Goal: Information Seeking & Learning: Check status

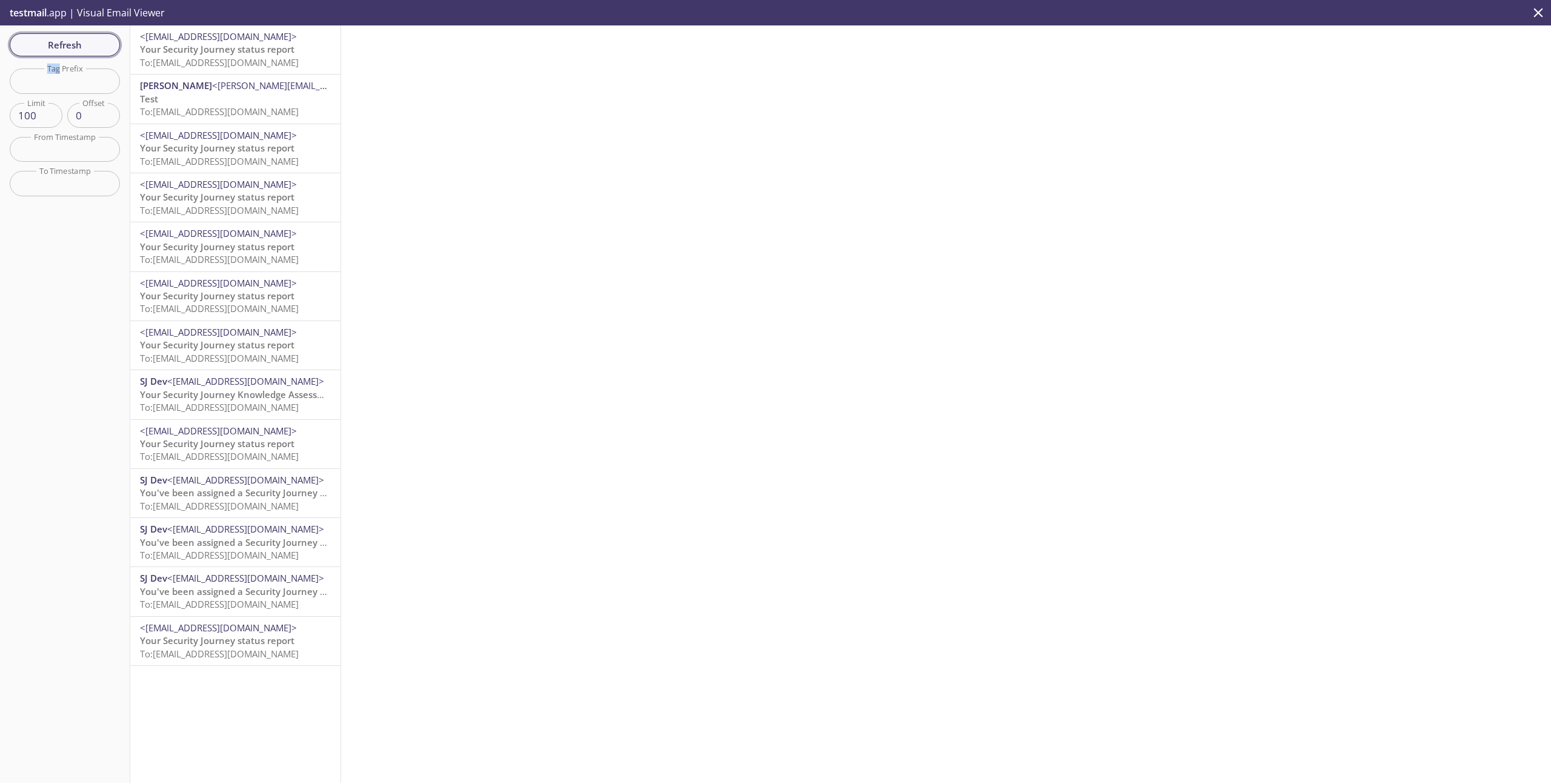
click at [111, 46] on button "Refresh" at bounding box center [65, 44] width 110 height 23
click at [85, 33] on div "Refresh Filters Tag Prefix Tag Prefix Limit 100 Limit Offset 0 Offset From Time…" at bounding box center [65, 404] width 130 height 757
click at [85, 41] on span "Refresh" at bounding box center [65, 45] width 91 height 15
click at [85, 43] on span "Refresh" at bounding box center [65, 45] width 91 height 15
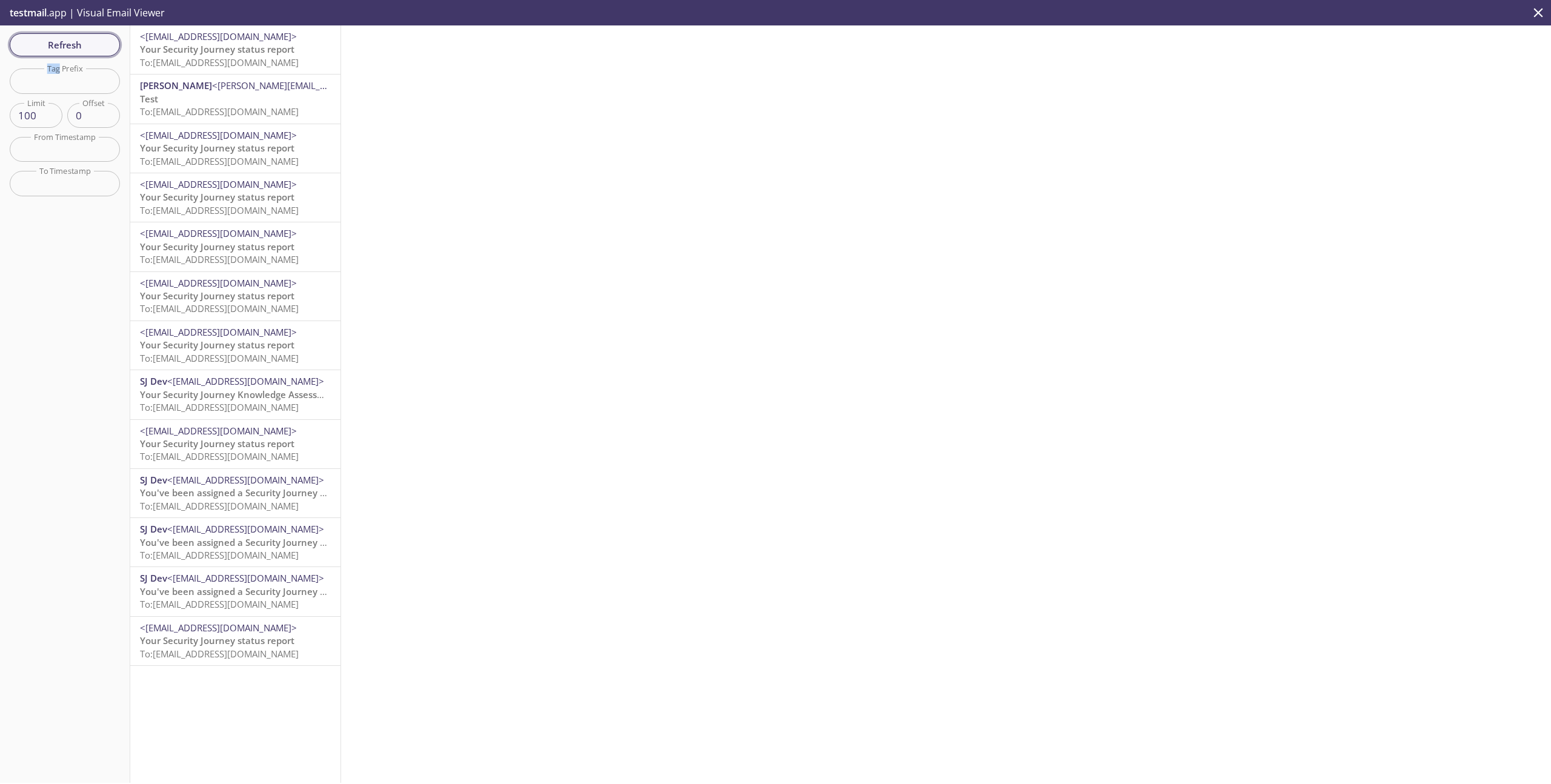
click at [85, 43] on div "Refresh Filters Tag Prefix Tag Prefix Limit 100 Limit Offset 0 Offset From Time…" at bounding box center [65, 404] width 130 height 757
click at [256, 61] on span "To: [EMAIL_ADDRESS][DOMAIN_NAME]" at bounding box center [219, 62] width 159 height 12
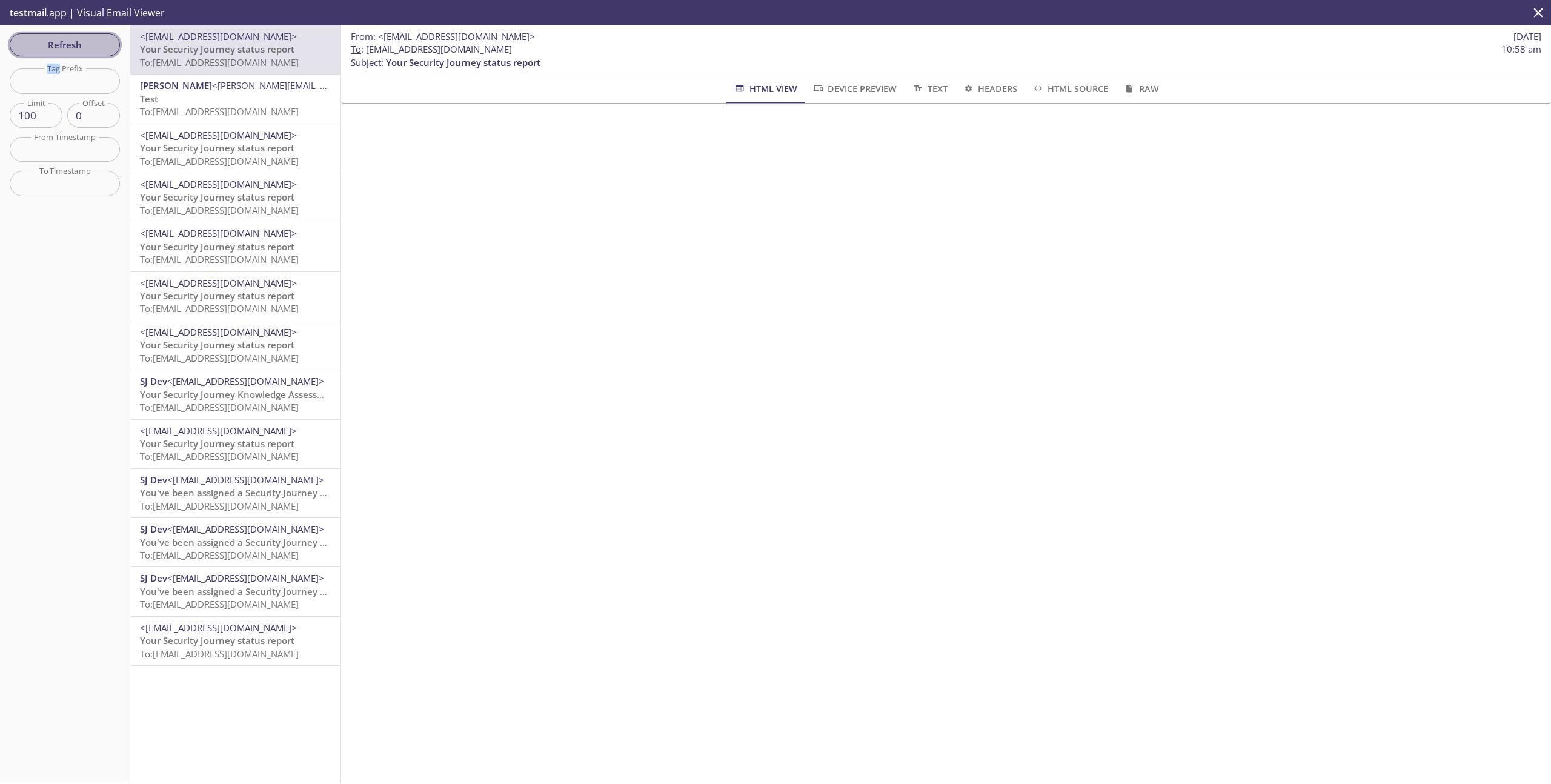
click at [45, 34] on button "Refresh" at bounding box center [65, 44] width 110 height 23
click at [45, 34] on div "Refresh Filters Tag Prefix Tag Prefix Limit 100 Limit Offset 0 Offset From Time…" at bounding box center [65, 404] width 130 height 757
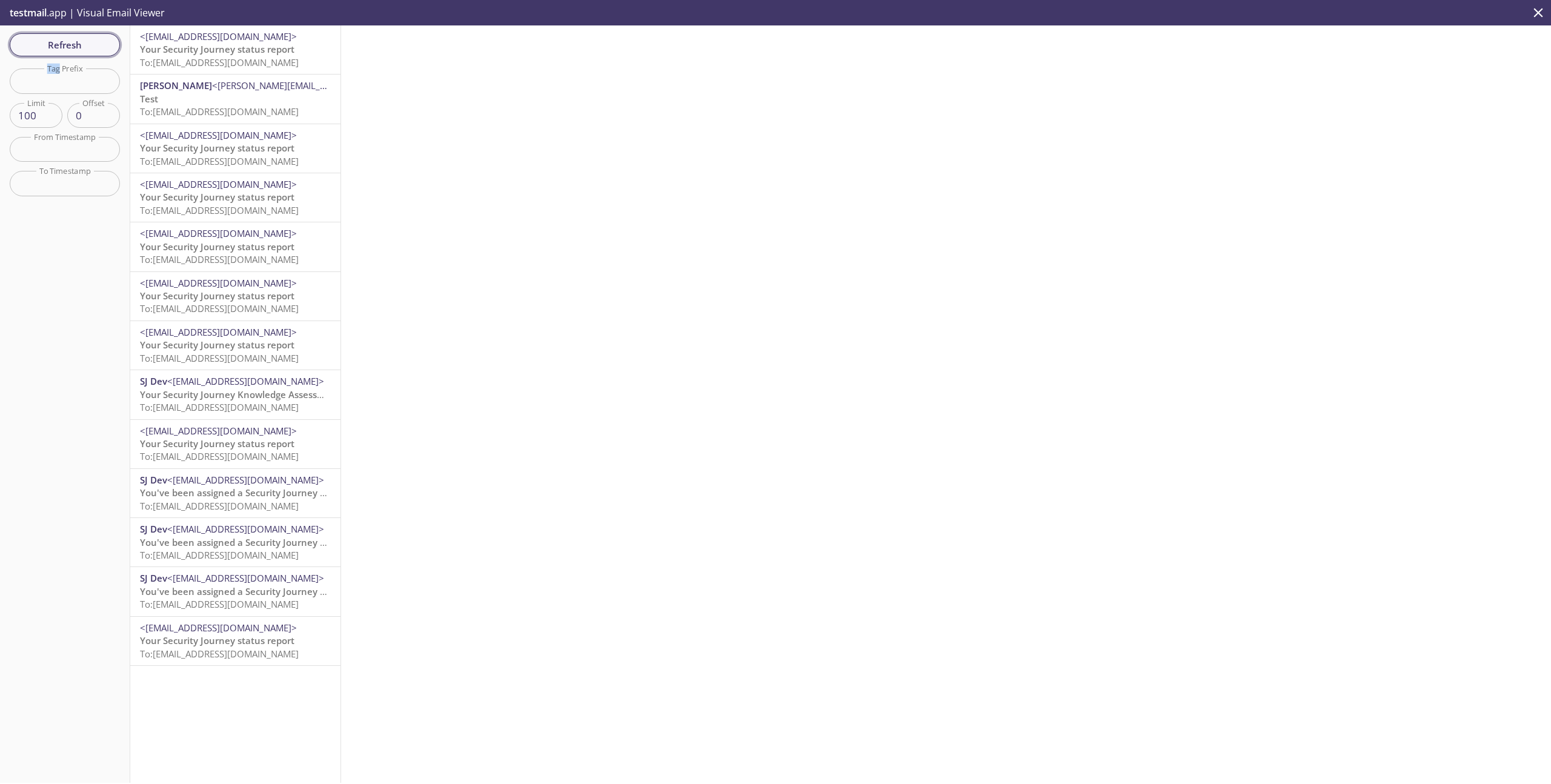
click at [68, 33] on button "Refresh" at bounding box center [65, 44] width 110 height 23
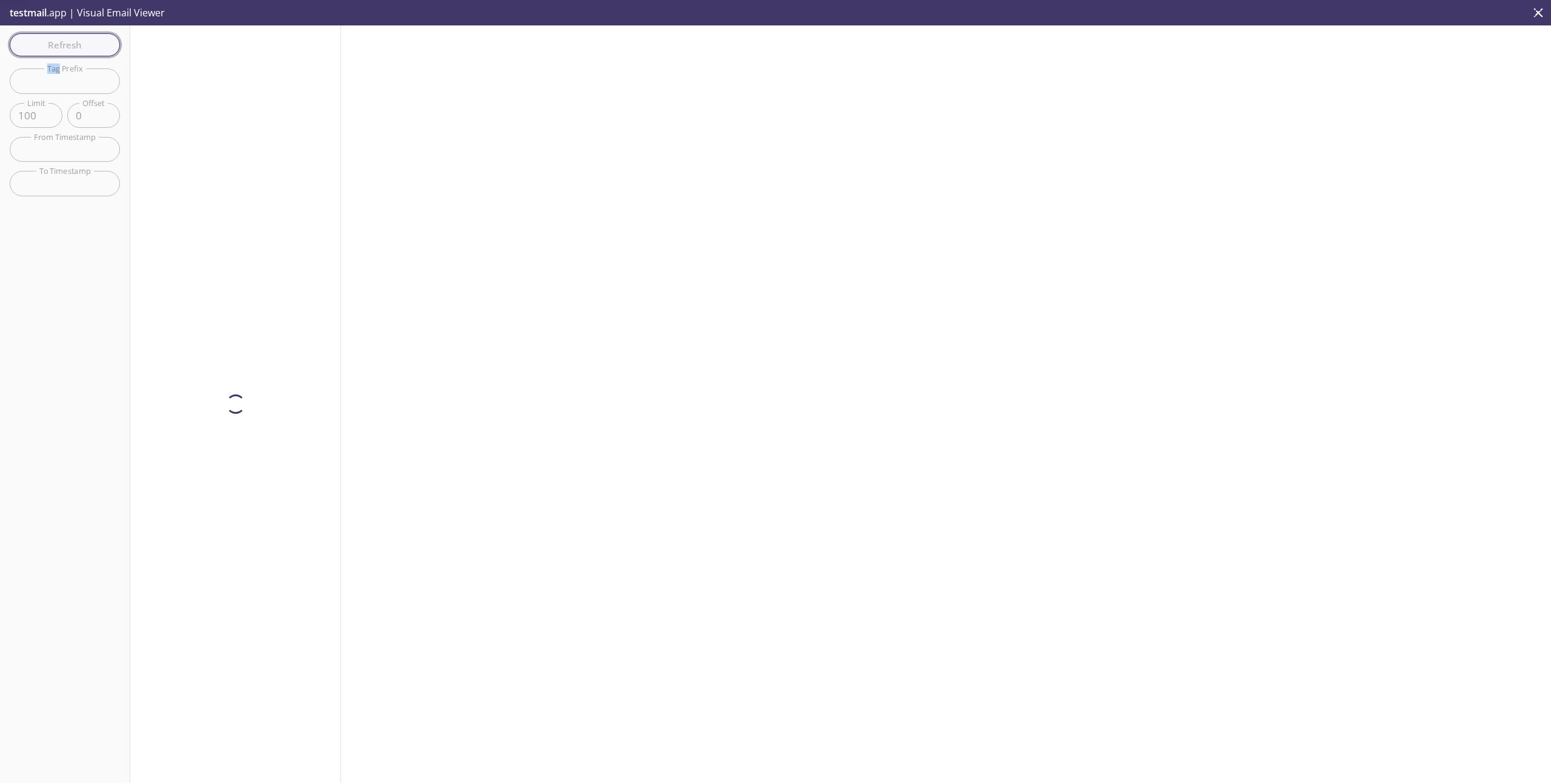
click at [68, 33] on div "Refresh Filters Tag Prefix Tag Prefix Limit 100 Limit Offset 0 Offset From Time…" at bounding box center [65, 404] width 130 height 757
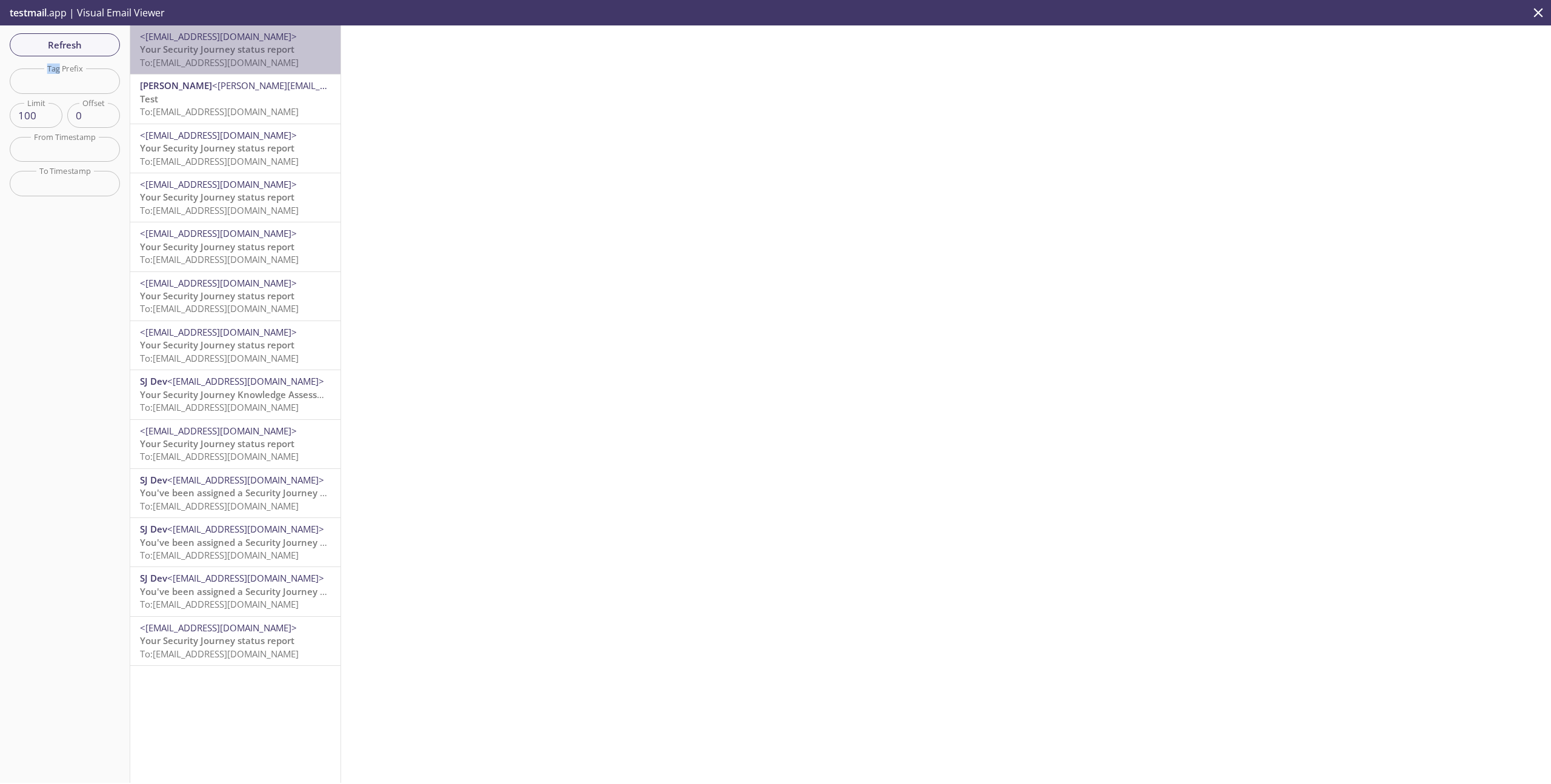
click at [254, 69] on div "<[EMAIL_ADDRESS][DOMAIN_NAME]> Your Security Journey status report To: [EMAIL_A…" at bounding box center [235, 49] width 210 height 49
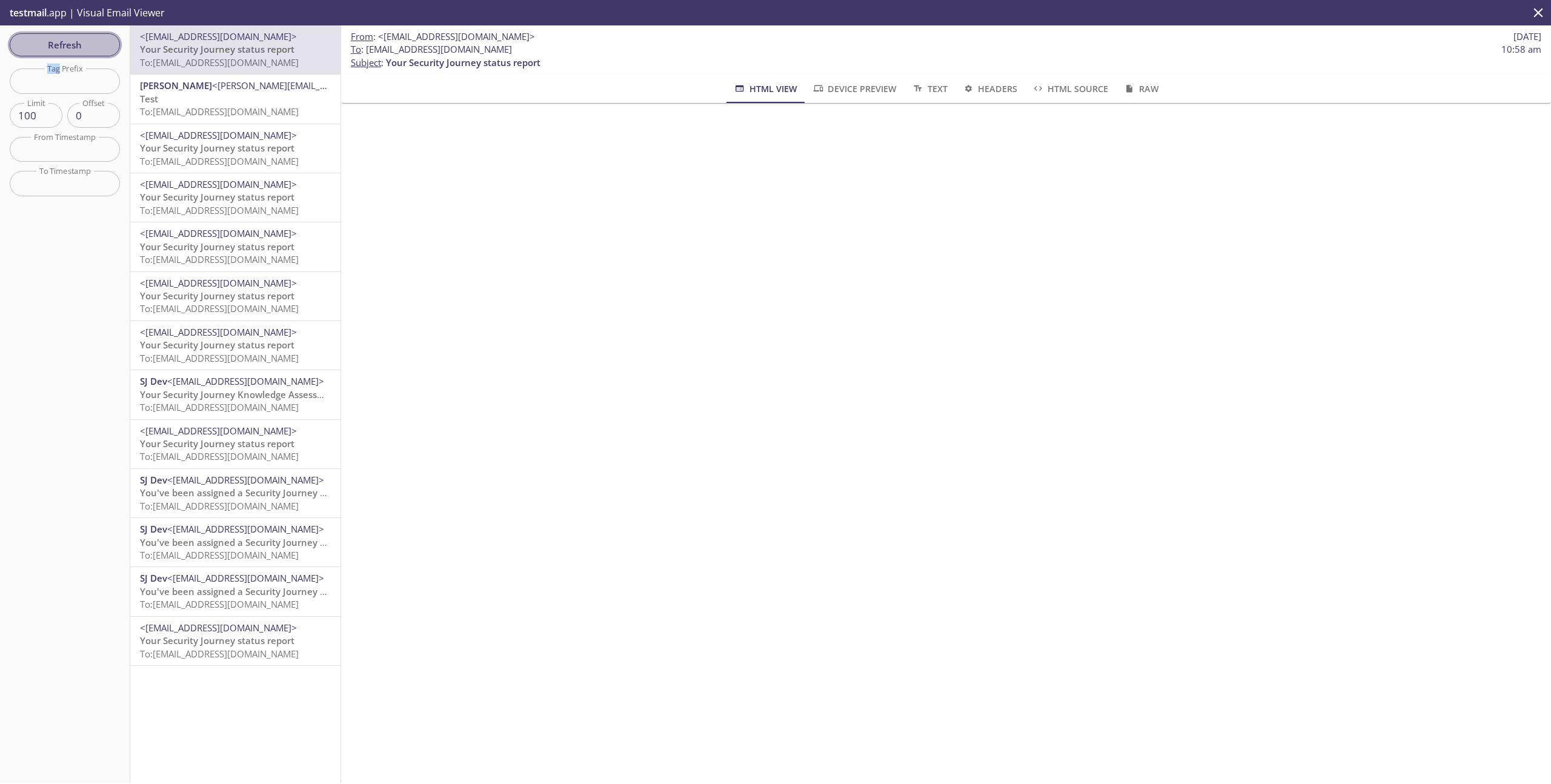
click at [84, 41] on span "Refresh" at bounding box center [65, 45] width 91 height 15
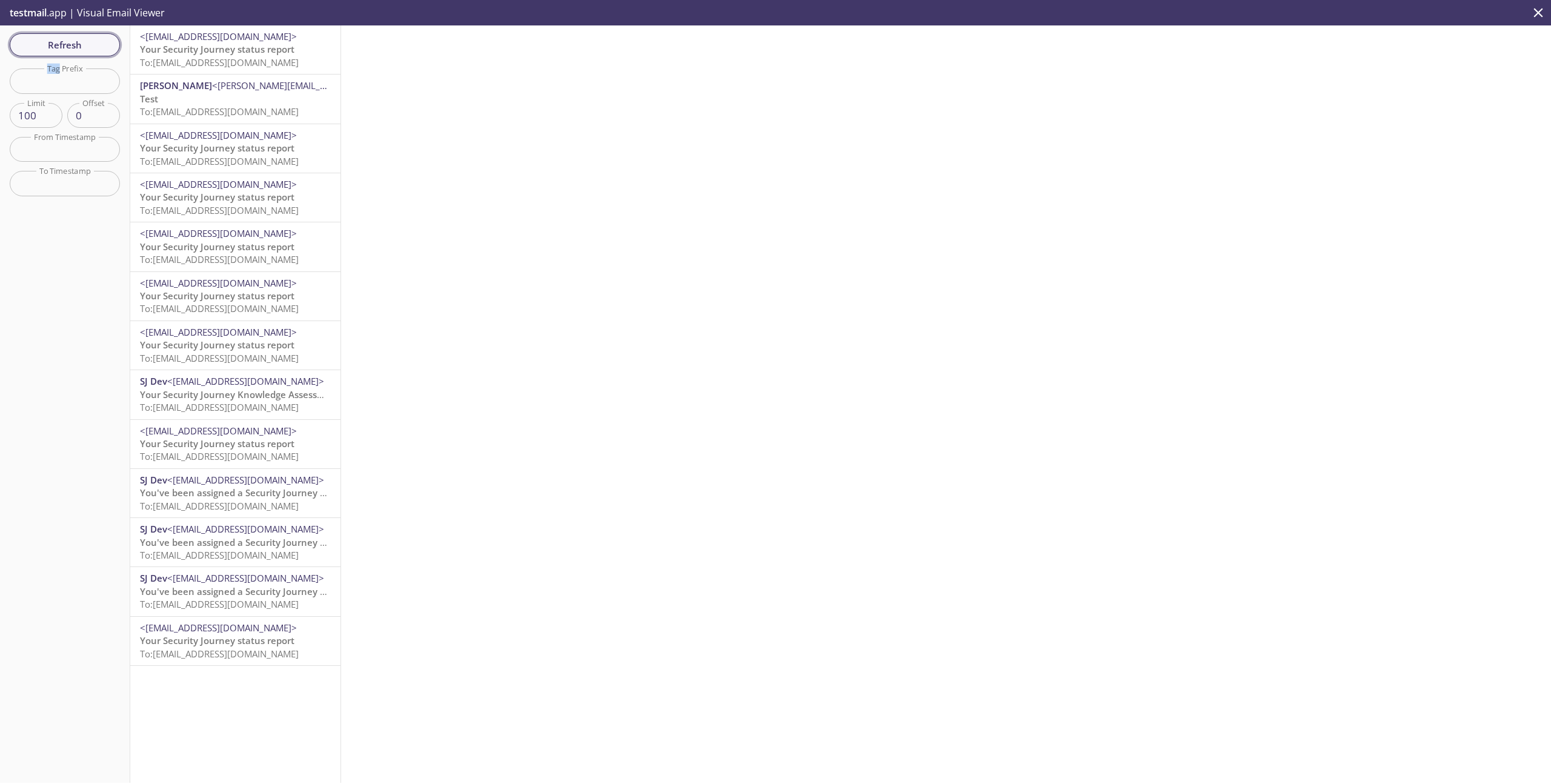
click at [86, 46] on span "Refresh" at bounding box center [65, 45] width 91 height 15
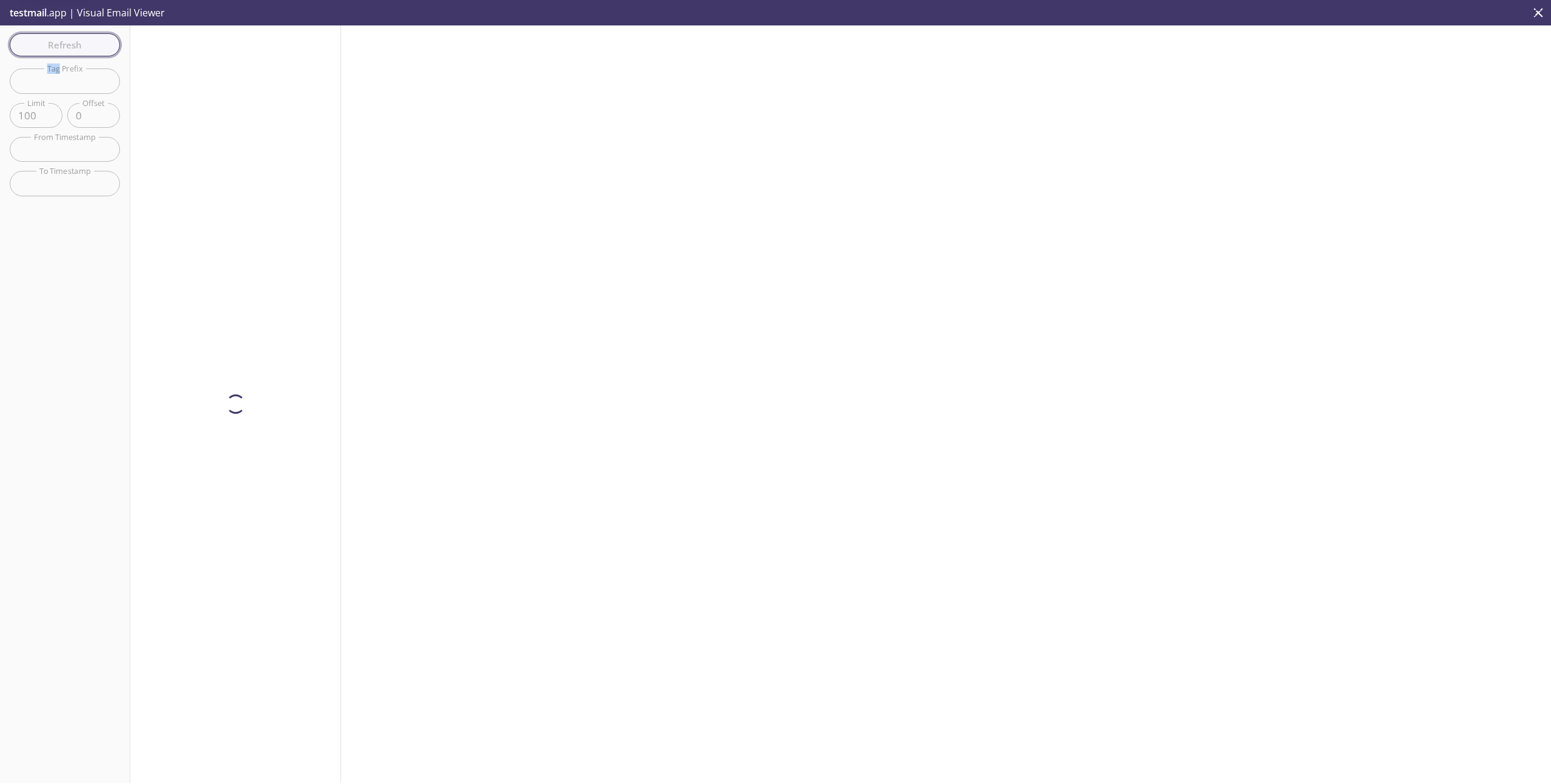
click at [86, 46] on div "Refresh Filters Tag Prefix Tag Prefix Limit 100 Limit Offset 0 Offset From Time…" at bounding box center [65, 404] width 130 height 757
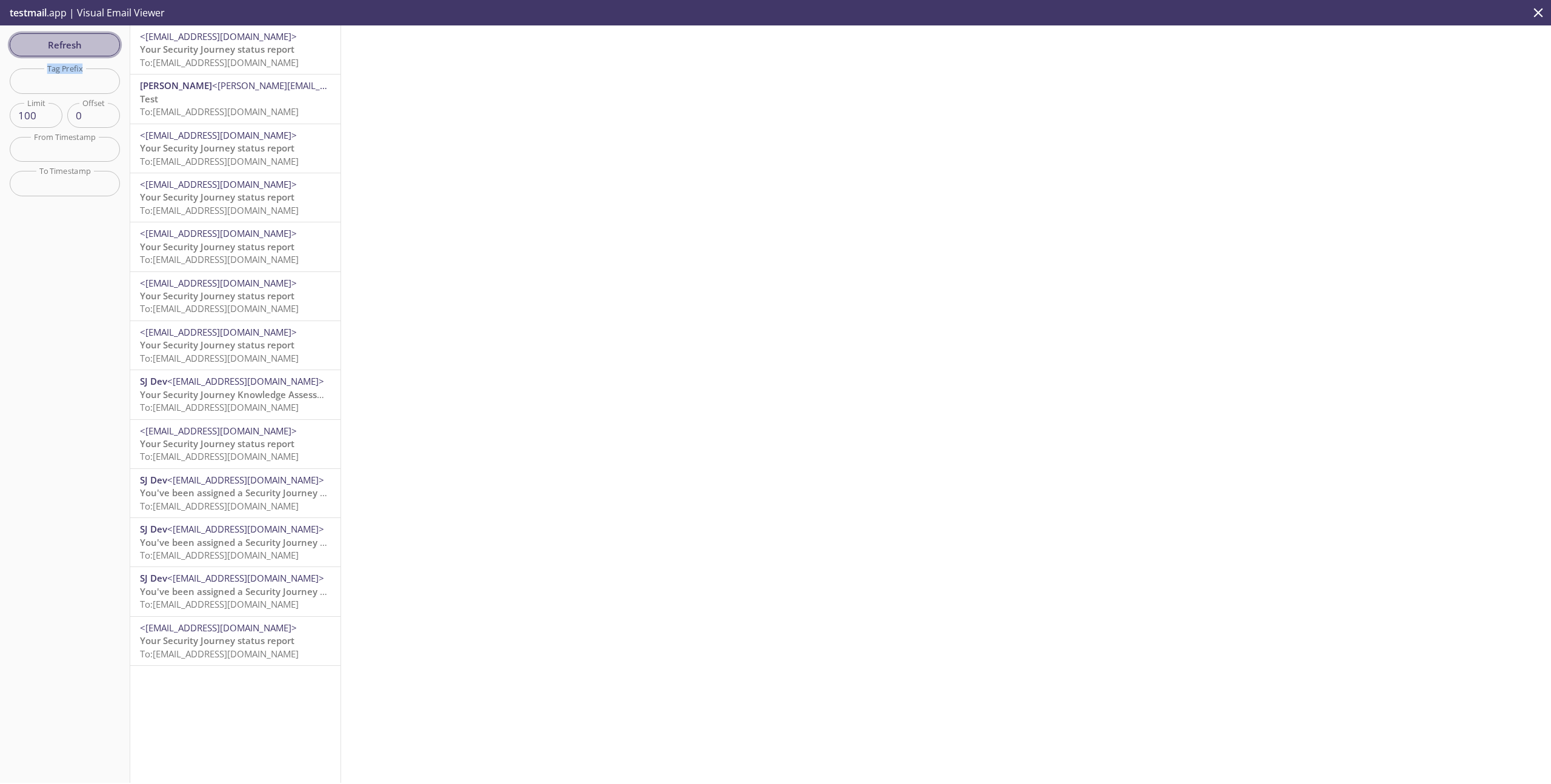
click at [98, 42] on span "Refresh" at bounding box center [65, 45] width 91 height 15
click at [101, 34] on button "Refresh" at bounding box center [65, 44] width 110 height 23
click at [104, 46] on span "Refresh" at bounding box center [65, 45] width 91 height 15
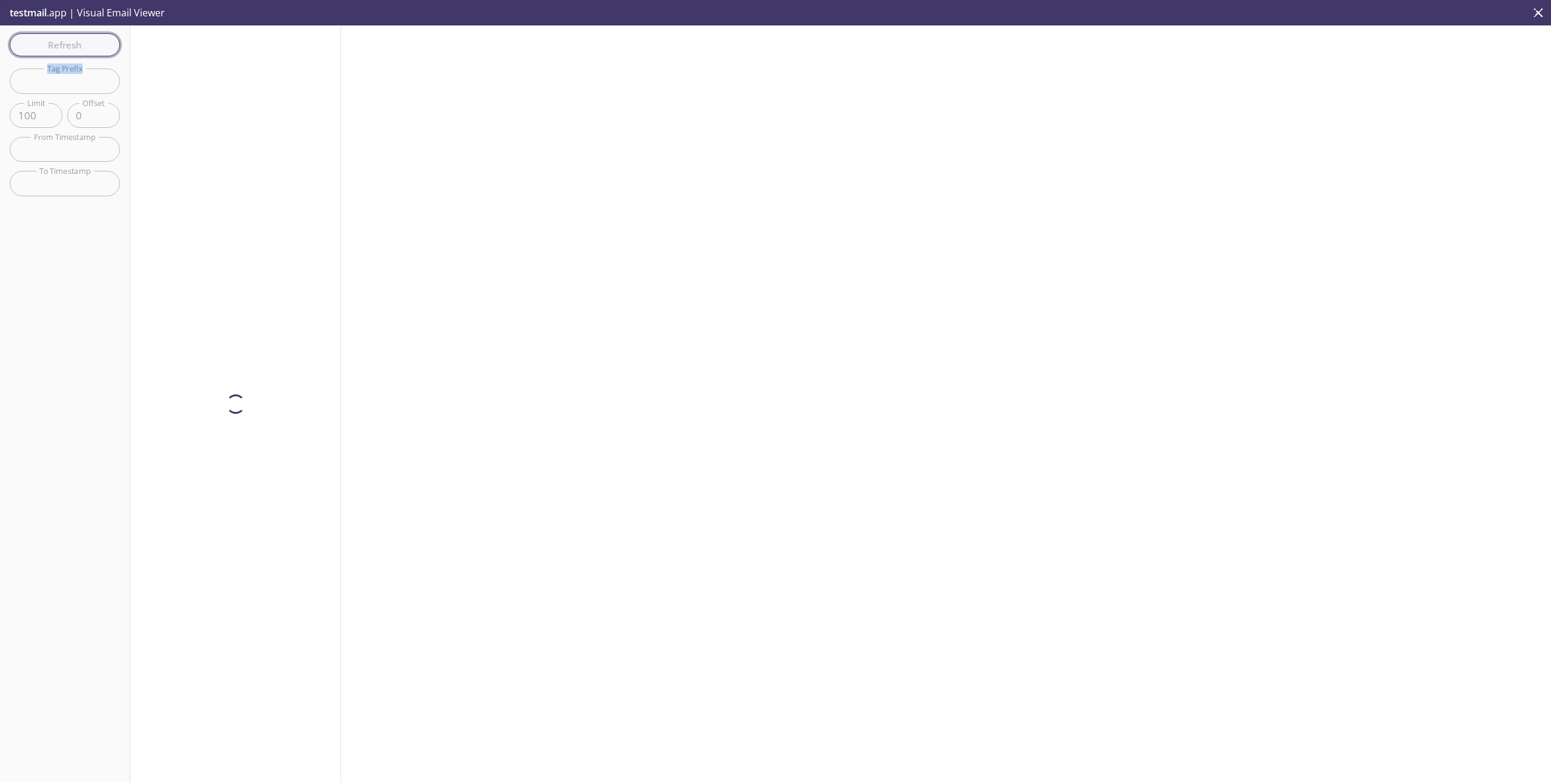
click at [104, 46] on div "Refresh Filters Tag Prefix Tag Prefix Limit 100 Limit Offset 0 Offset From Time…" at bounding box center [65, 404] width 130 height 757
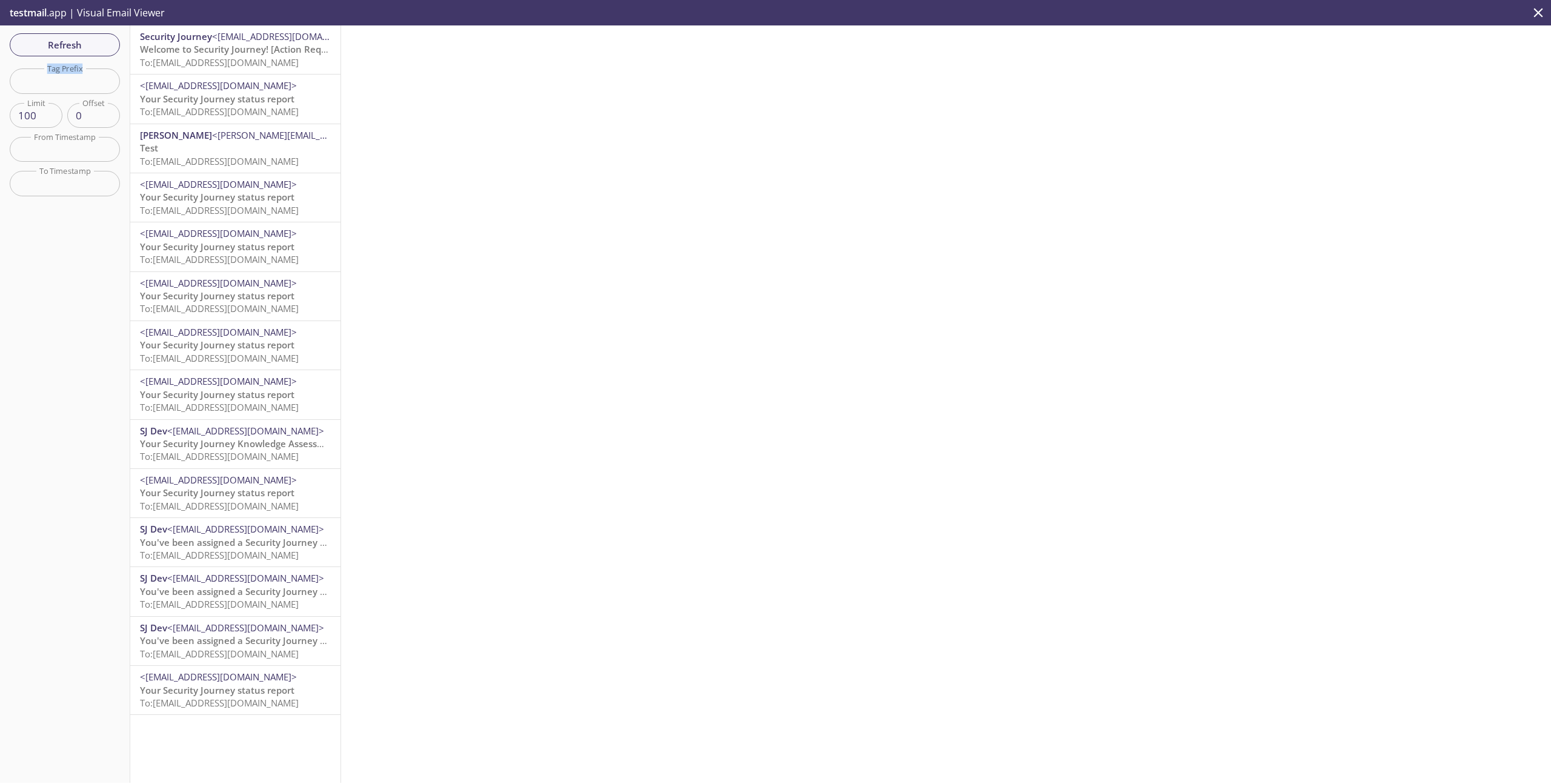
click at [172, 62] on span "To: [EMAIL_ADDRESS][DOMAIN_NAME]" at bounding box center [219, 62] width 159 height 12
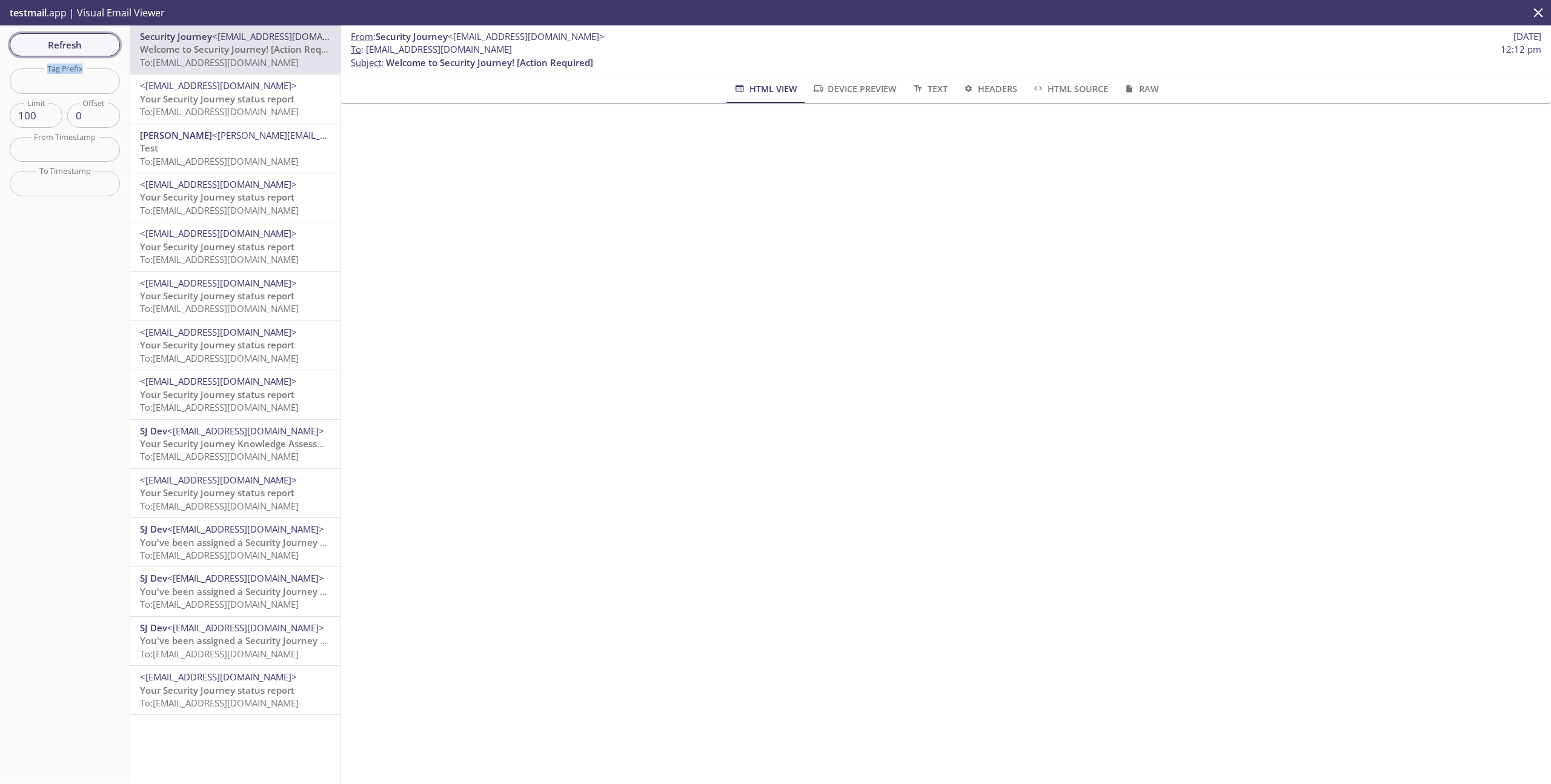
click at [94, 39] on span "Refresh" at bounding box center [65, 45] width 91 height 15
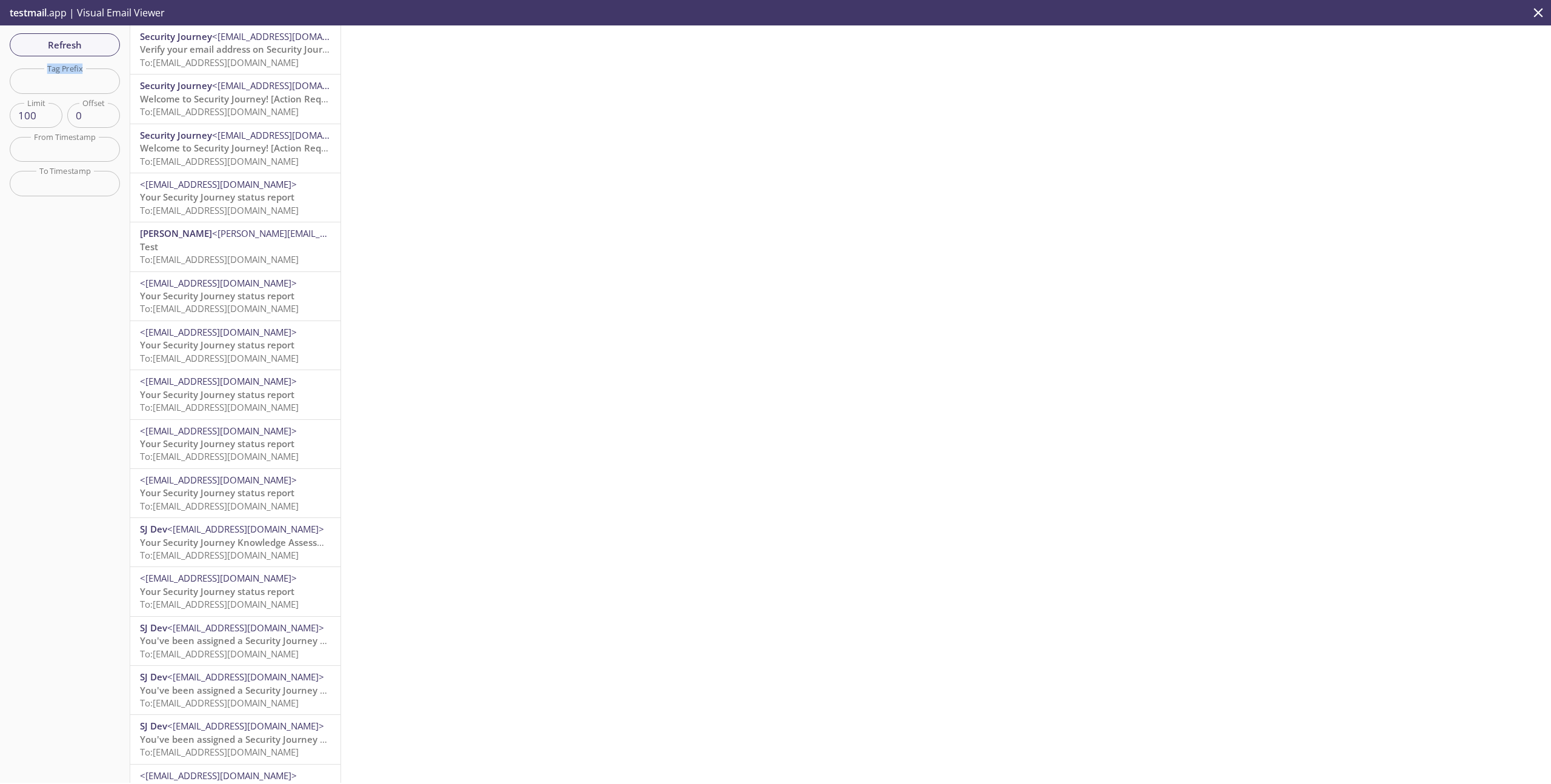
click at [281, 54] on span "Verify your email address on Security Journey" at bounding box center [239, 49] width 199 height 12
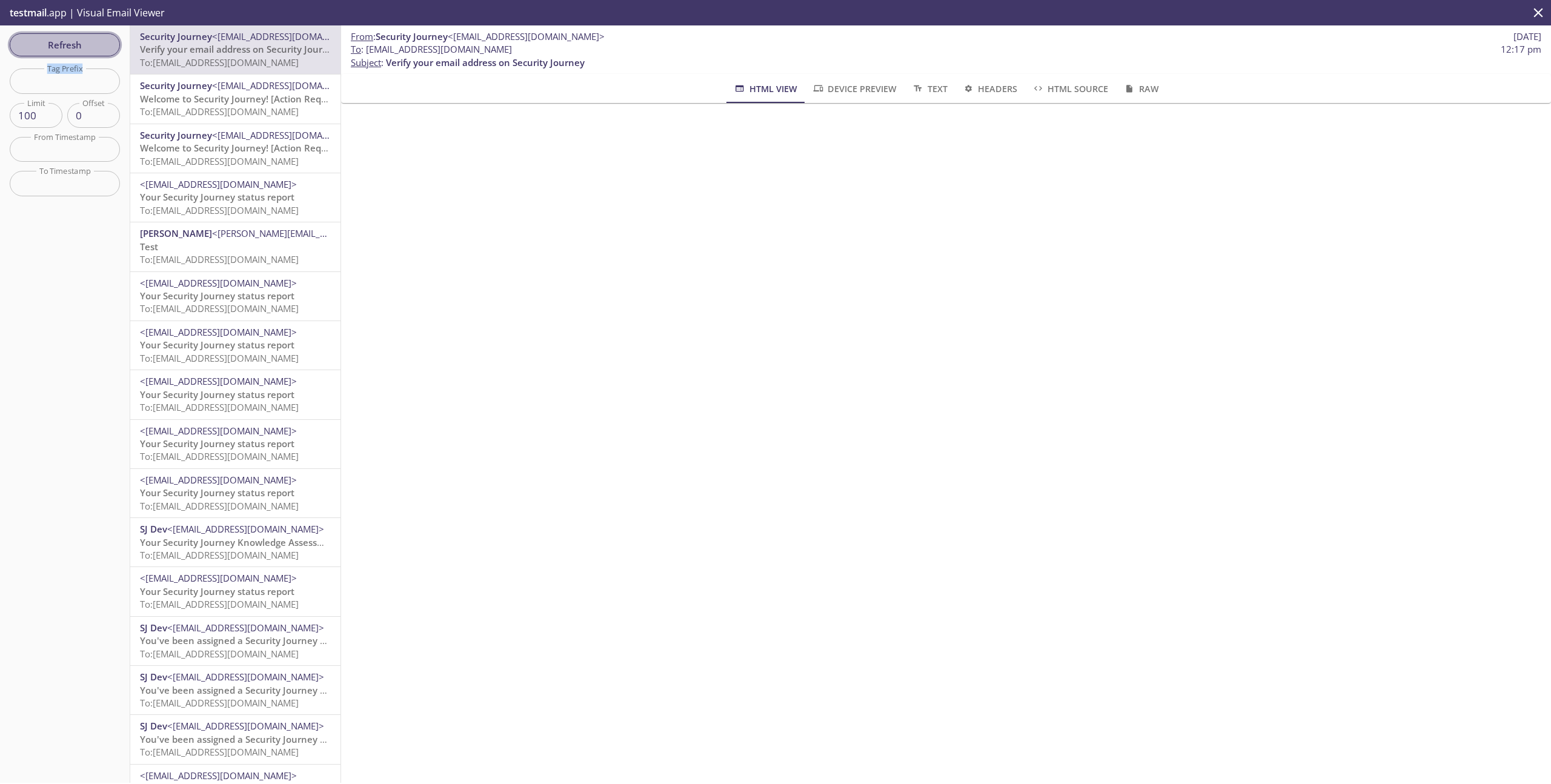
click at [60, 51] on span "Refresh" at bounding box center [65, 45] width 91 height 15
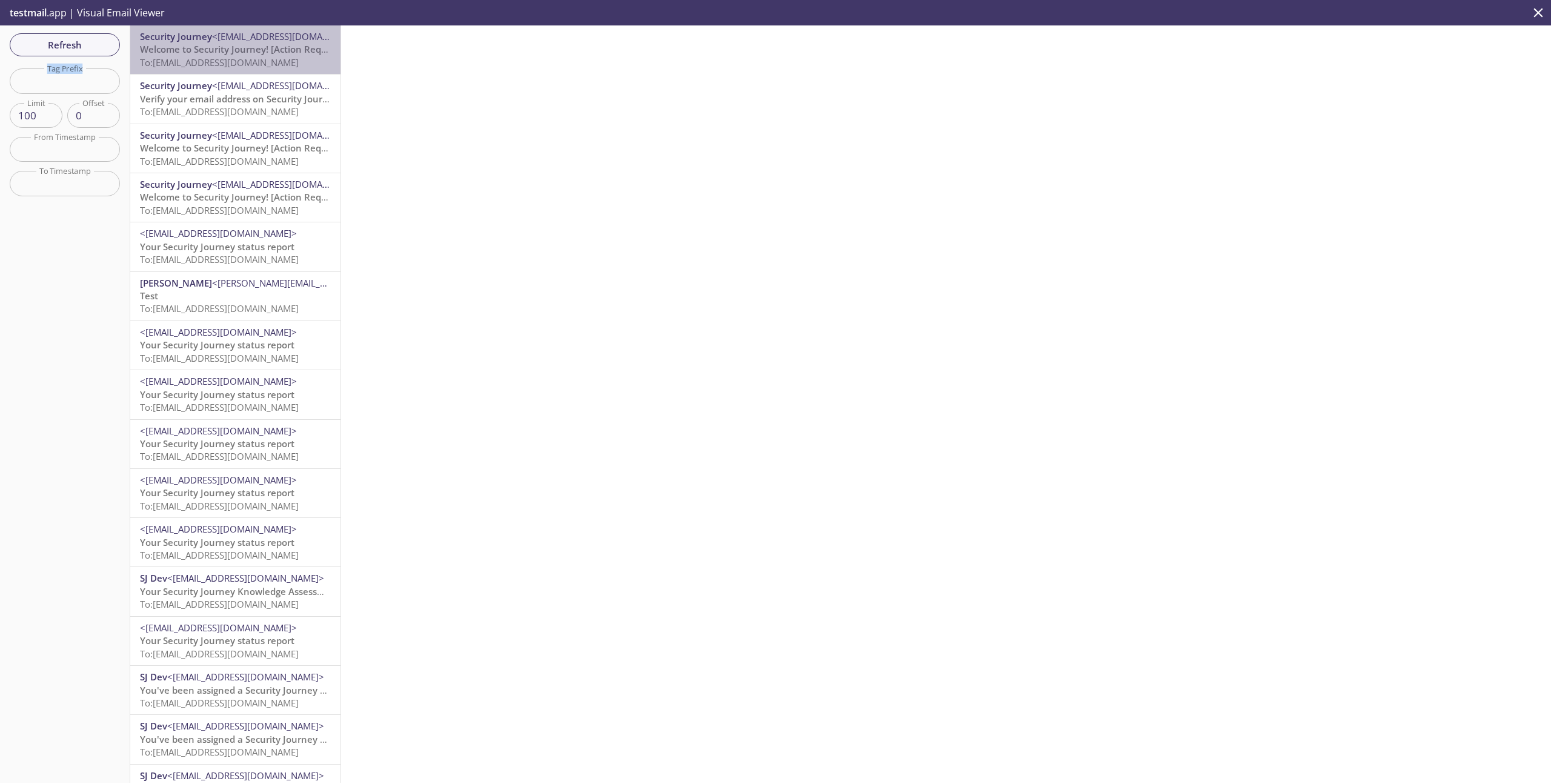
click at [245, 53] on span "Welcome to Security Journey! [Action Required]" at bounding box center [243, 49] width 208 height 12
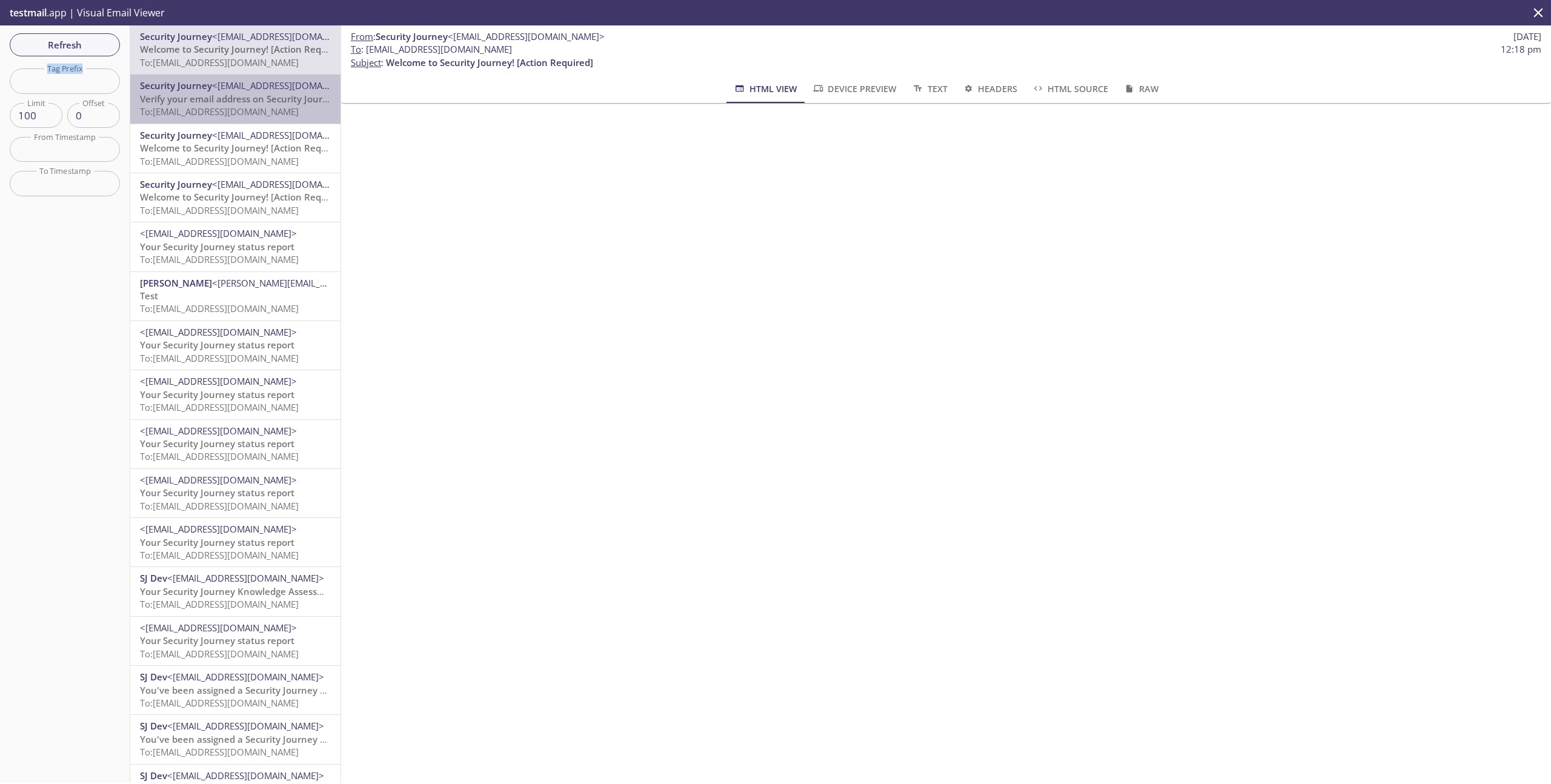
click at [234, 100] on span "Verify your email address on Security Journey" at bounding box center [239, 98] width 199 height 12
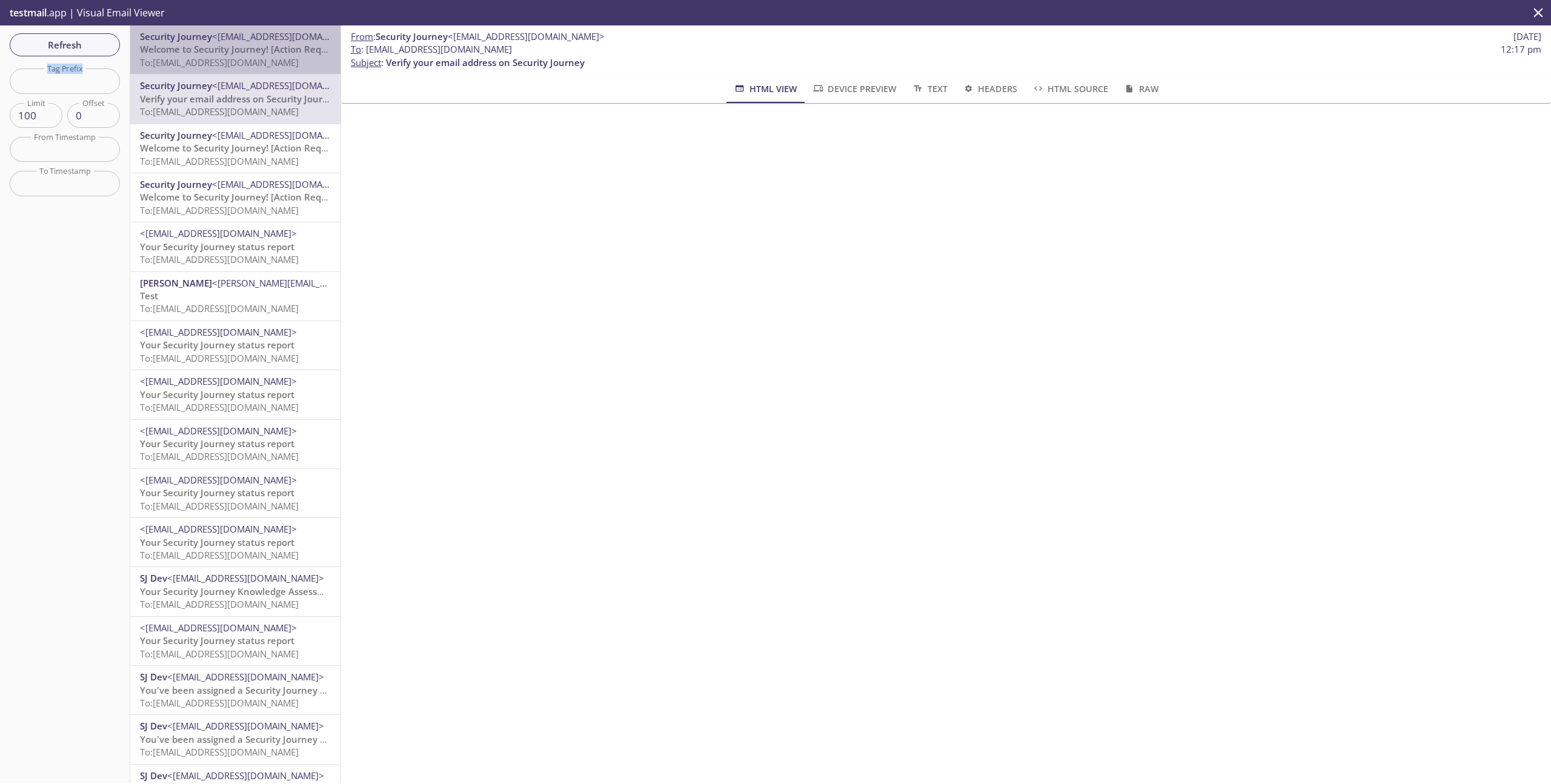
click at [212, 47] on span "Welcome to Security Journey! [Action Required]" at bounding box center [243, 49] width 208 height 12
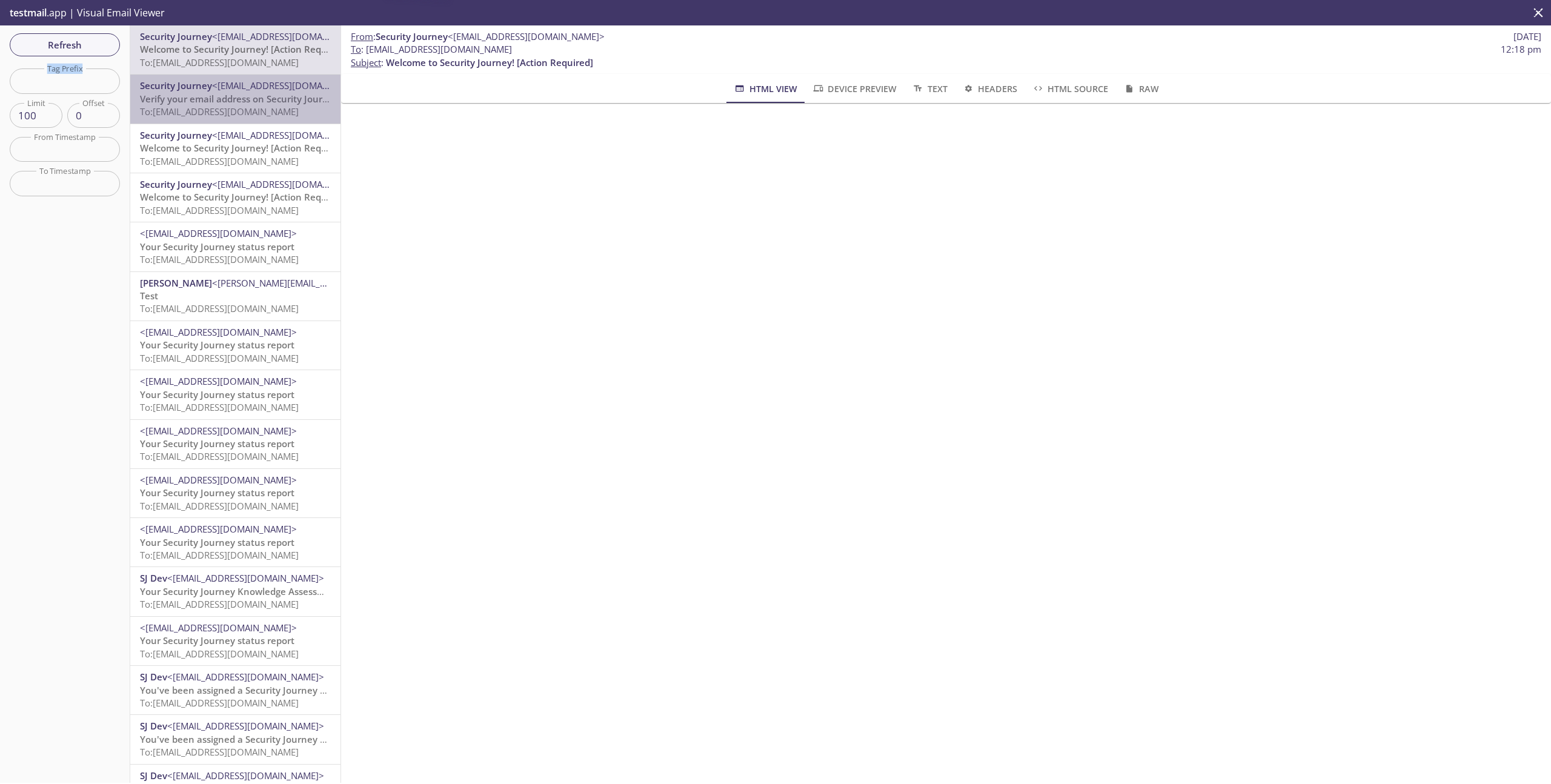
click at [226, 96] on span "Verify your email address on Security Journey" at bounding box center [239, 98] width 199 height 12
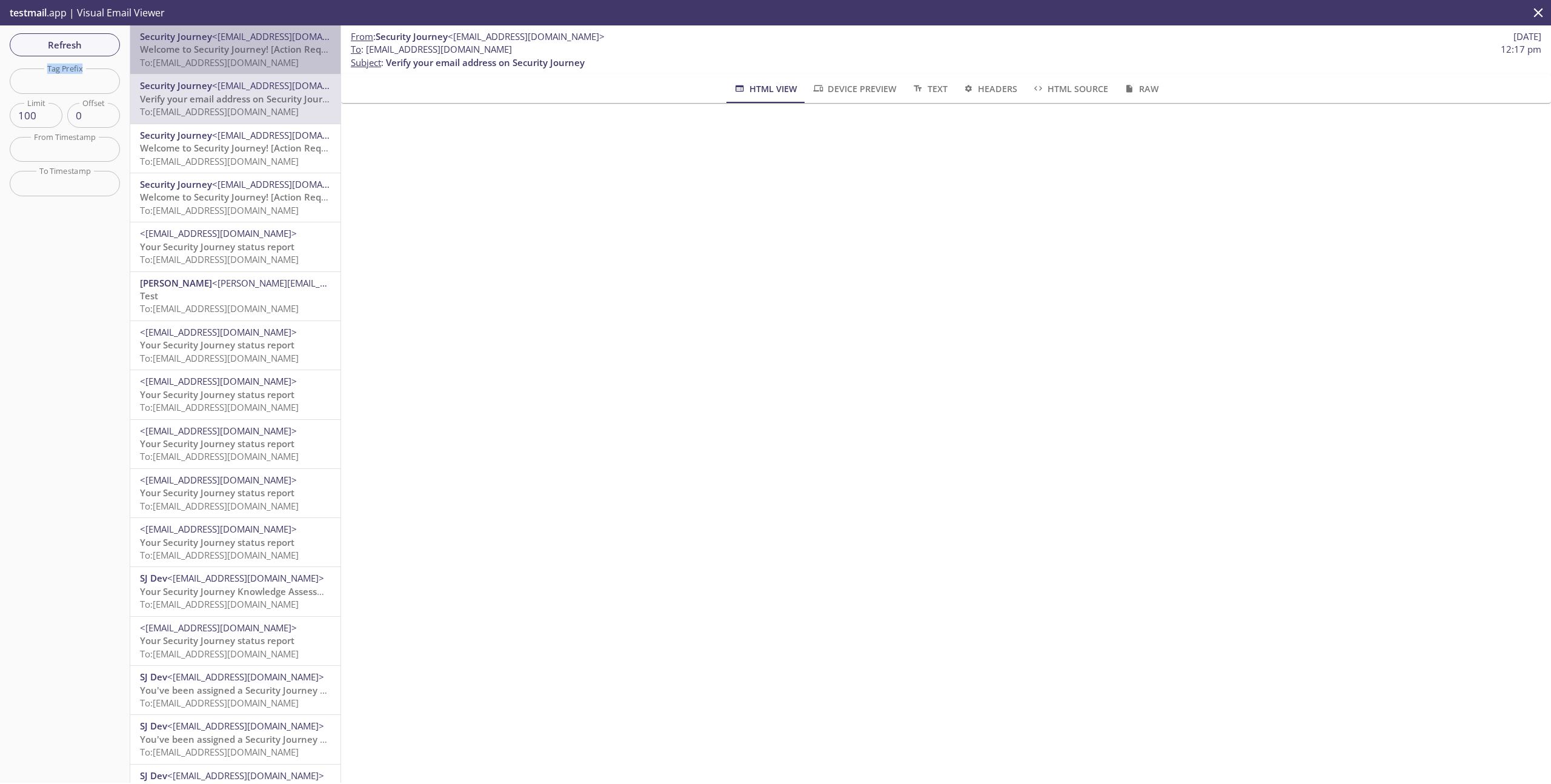
click at [228, 55] on span "Welcome to Security Journey! [Action Required]" at bounding box center [243, 49] width 208 height 12
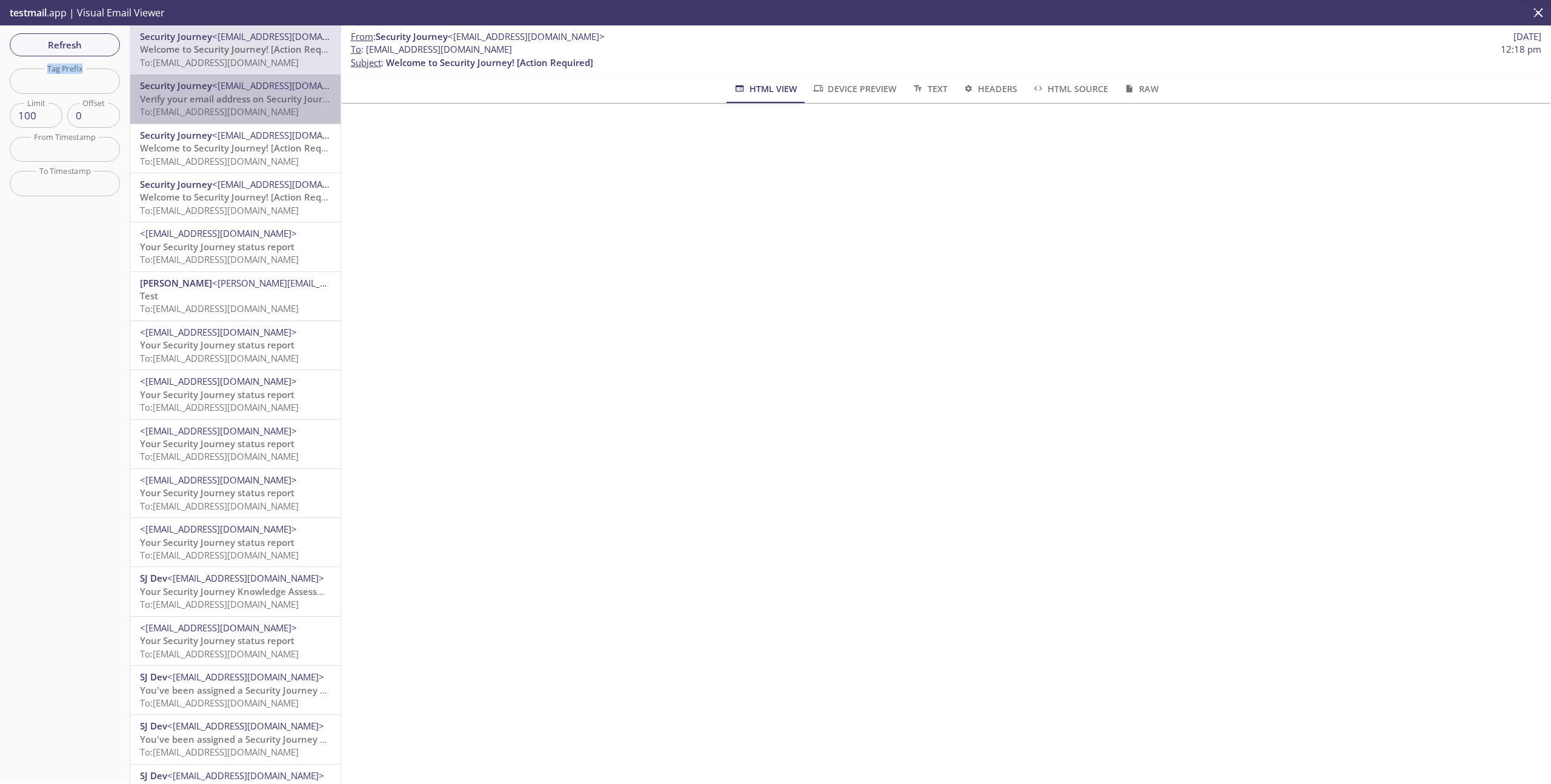
click at [240, 100] on span "Verify your email address on Security Journey" at bounding box center [239, 98] width 199 height 12
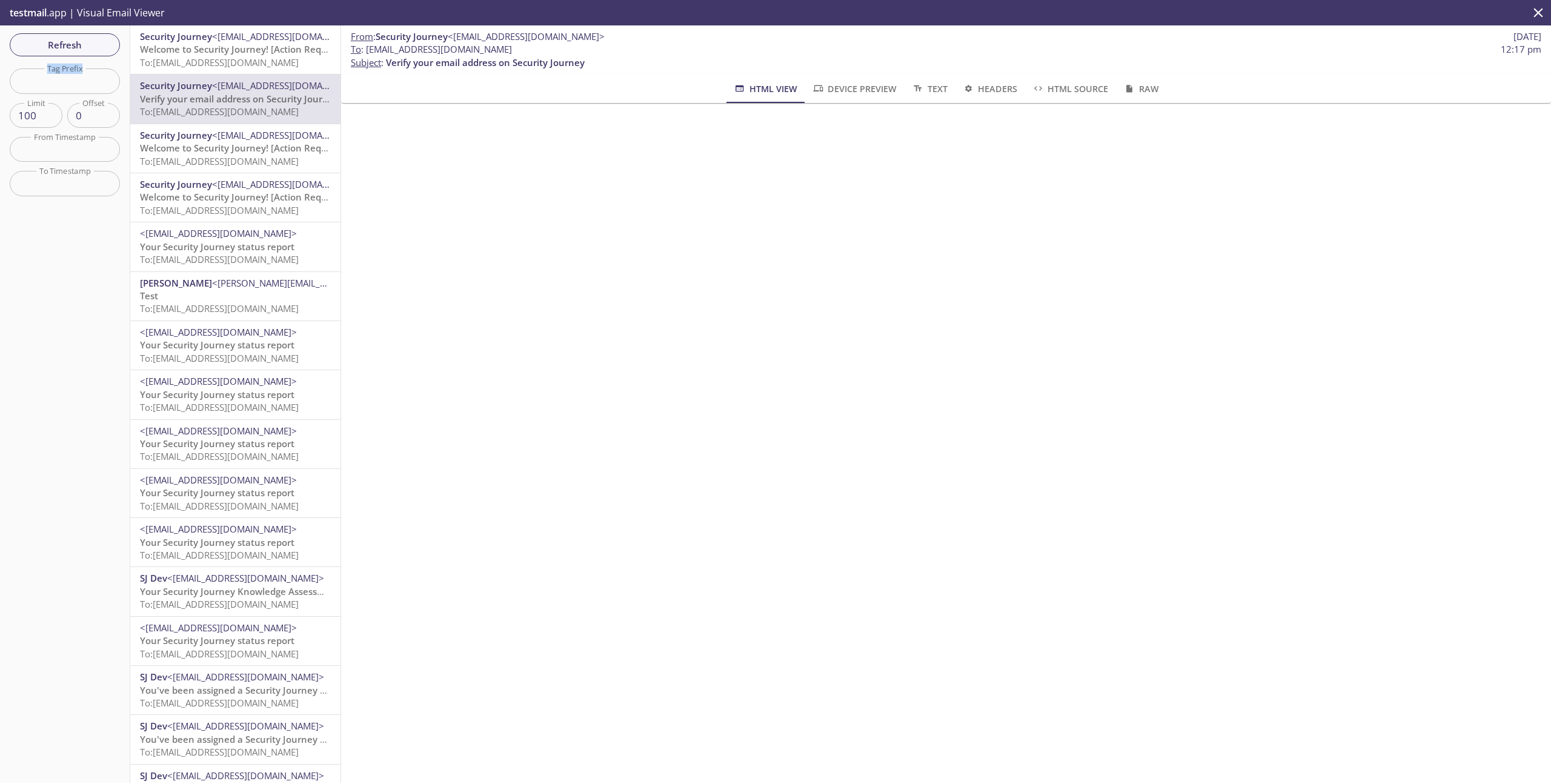
click at [252, 182] on span "<[EMAIL_ADDRESS][DOMAIN_NAME]>" at bounding box center [291, 184] width 157 height 12
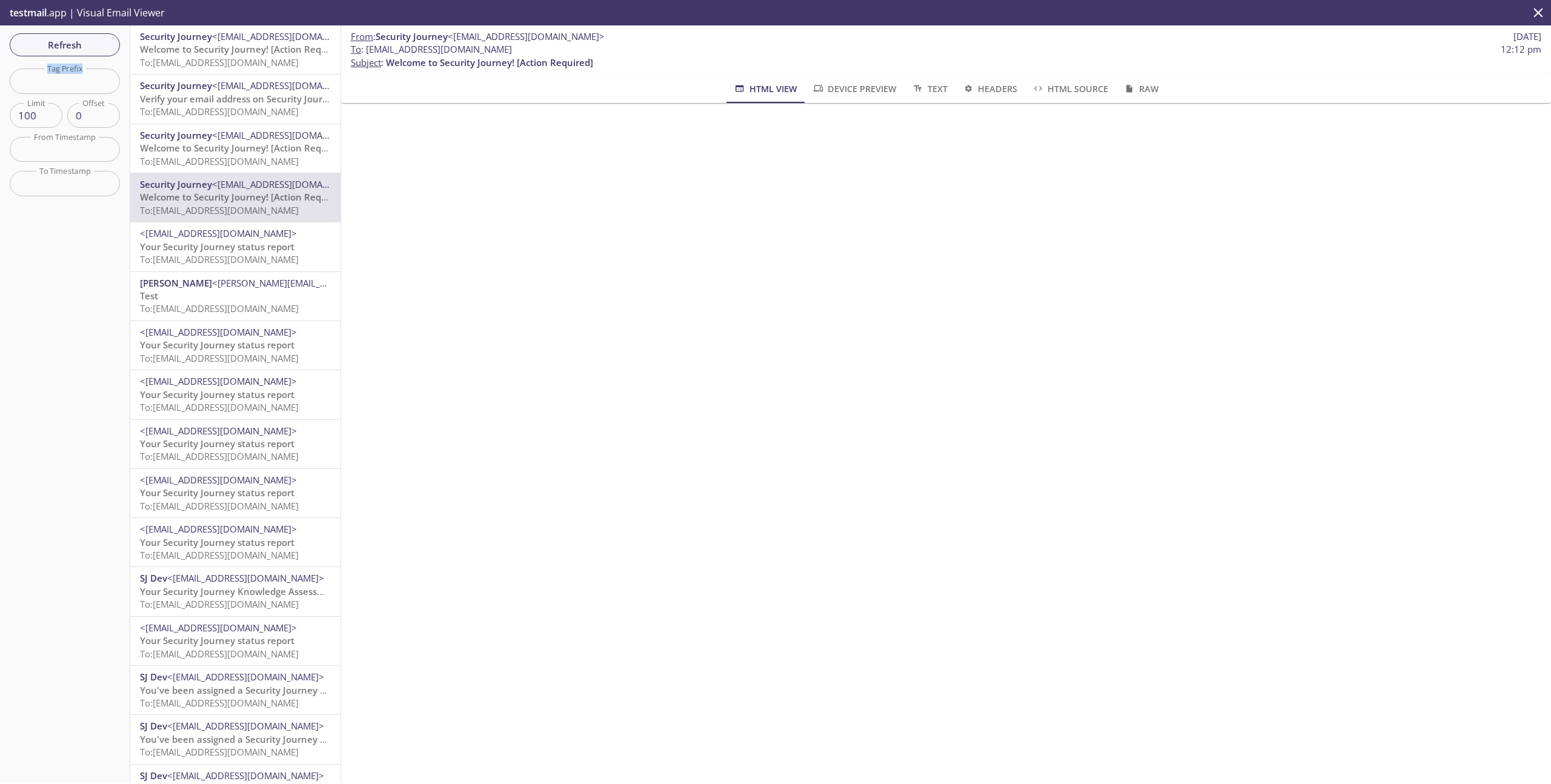
click at [256, 236] on span "<[EMAIL_ADDRESS][DOMAIN_NAME]>" at bounding box center [218, 233] width 157 height 12
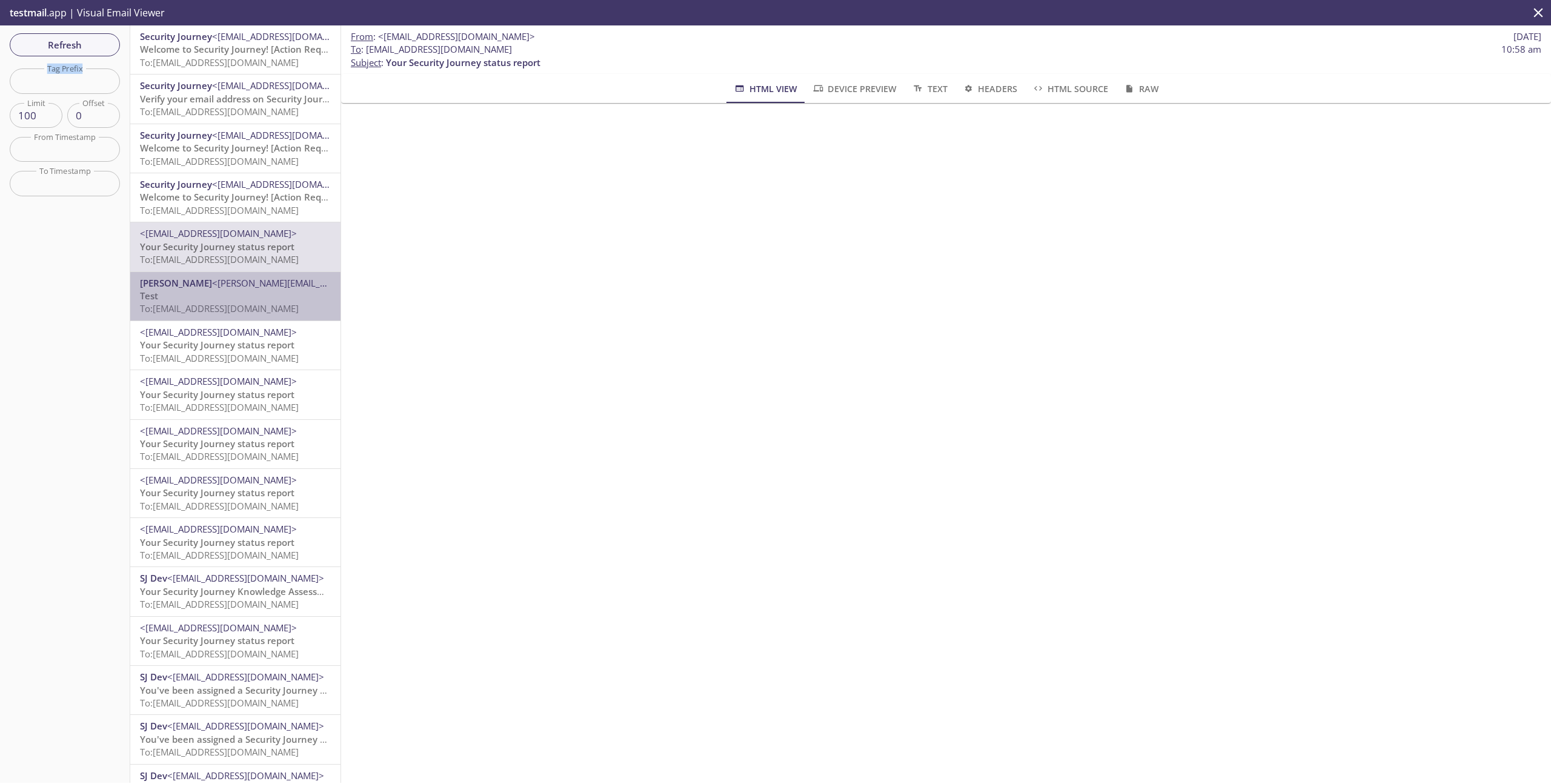
click at [256, 283] on span "<[PERSON_NAME][EMAIL_ADDRESS][DOMAIN_NAME]>" at bounding box center [326, 283] width 226 height 12
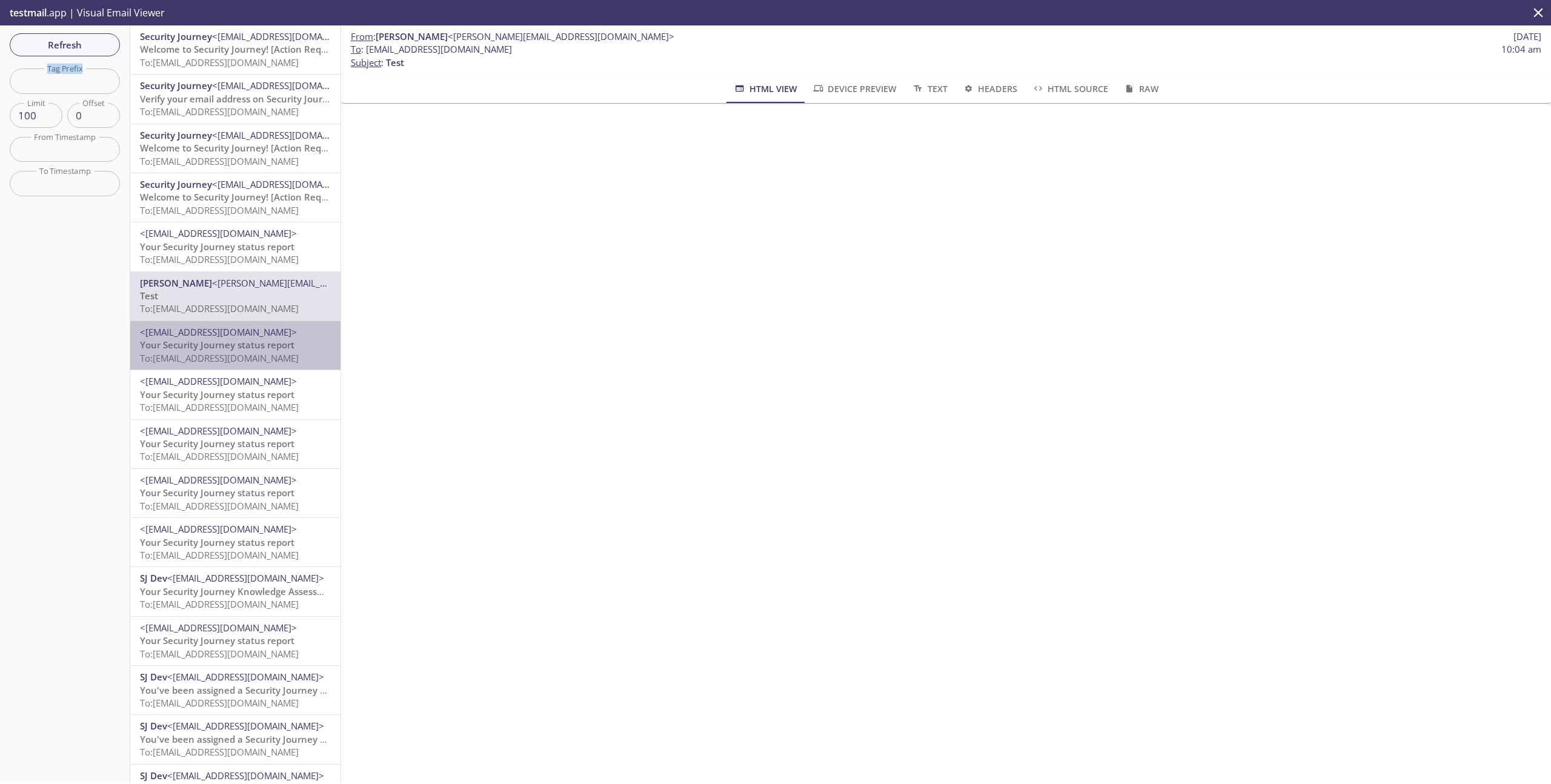
click at [260, 356] on span "To: [EMAIL_ADDRESS][DOMAIN_NAME]" at bounding box center [219, 358] width 159 height 12
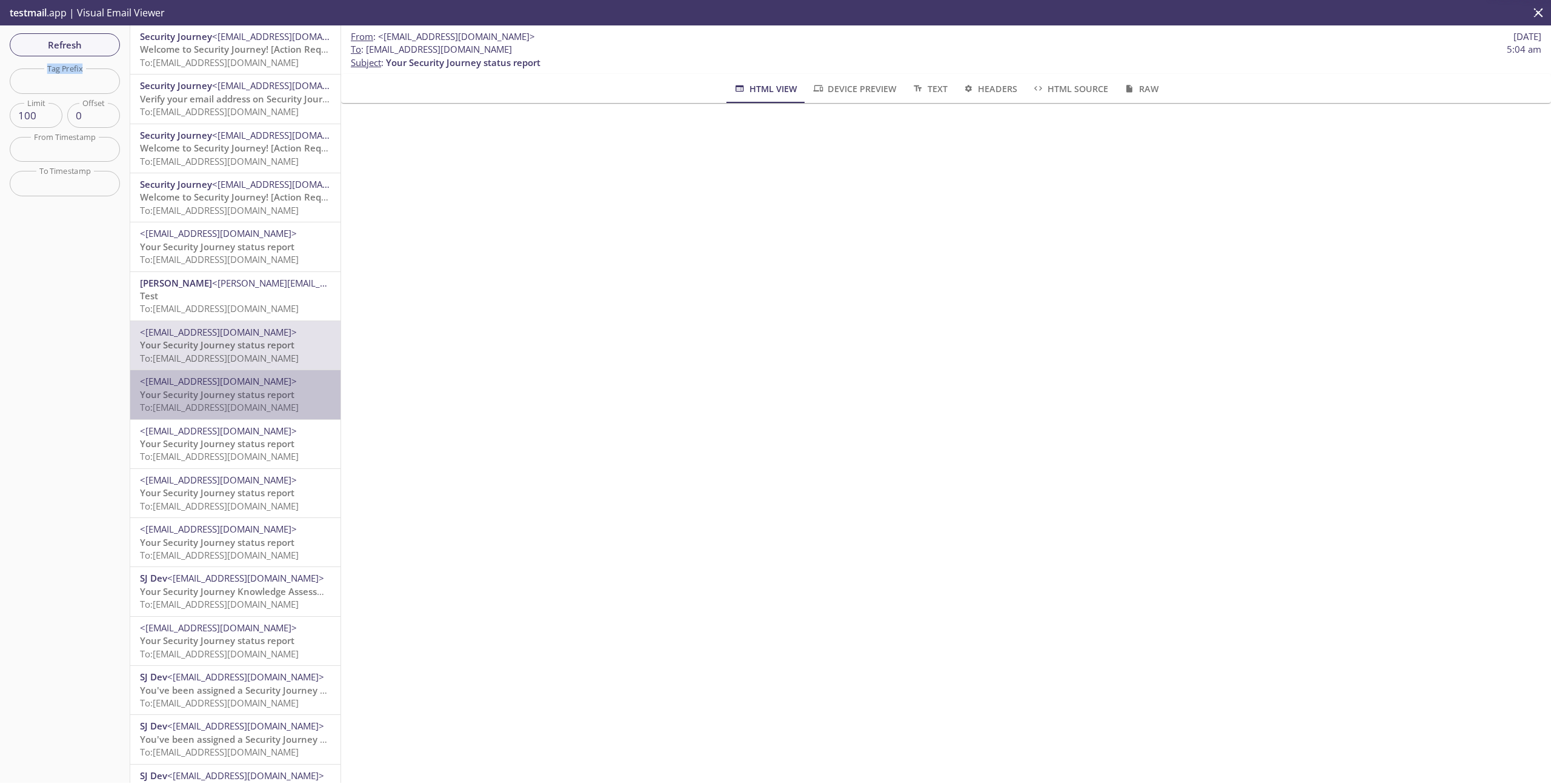
click at [263, 394] on span "Your Security Journey status report" at bounding box center [217, 394] width 155 height 12
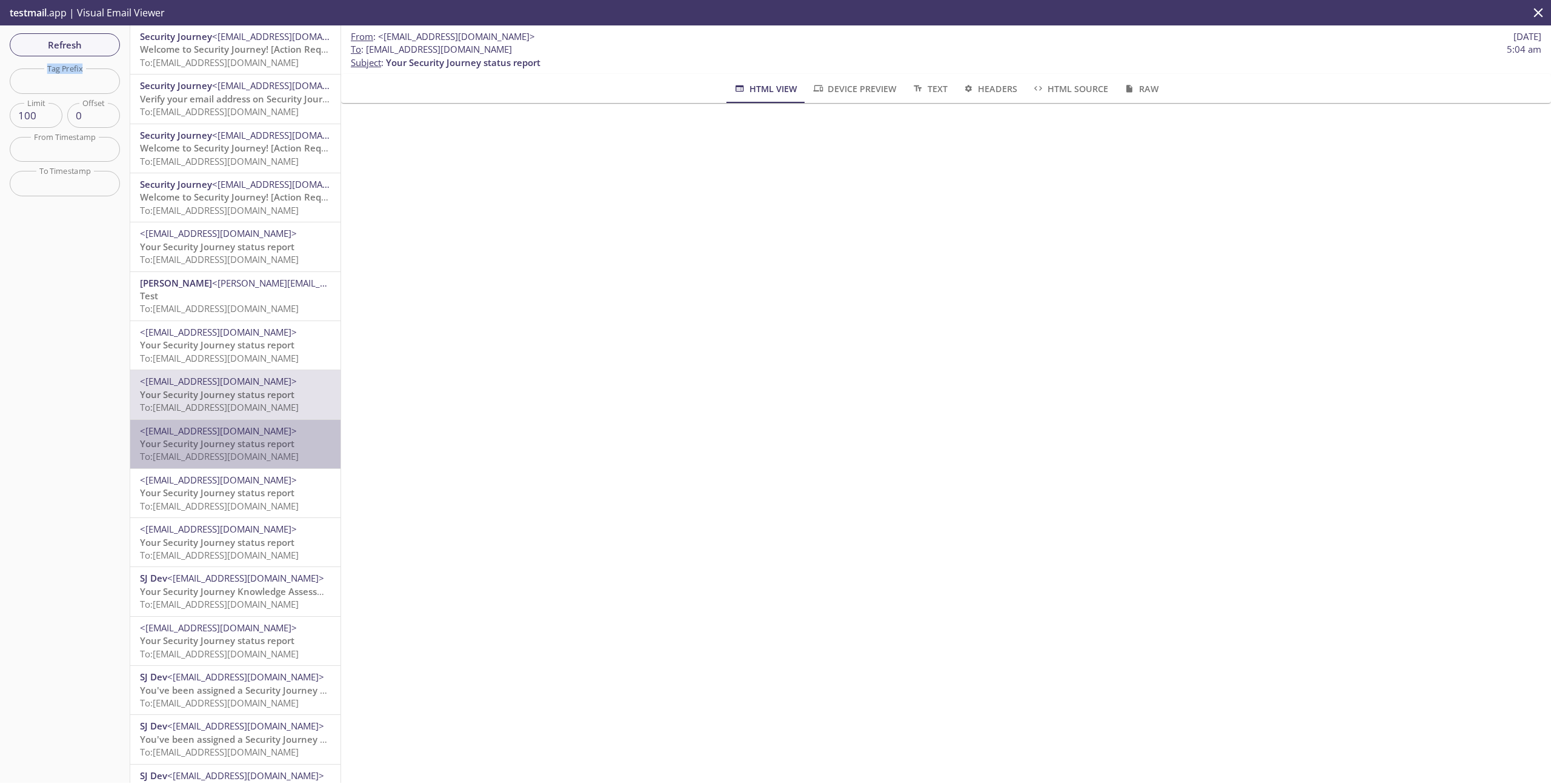
click at [263, 444] on span "Your Security Journey status report" at bounding box center [217, 443] width 155 height 12
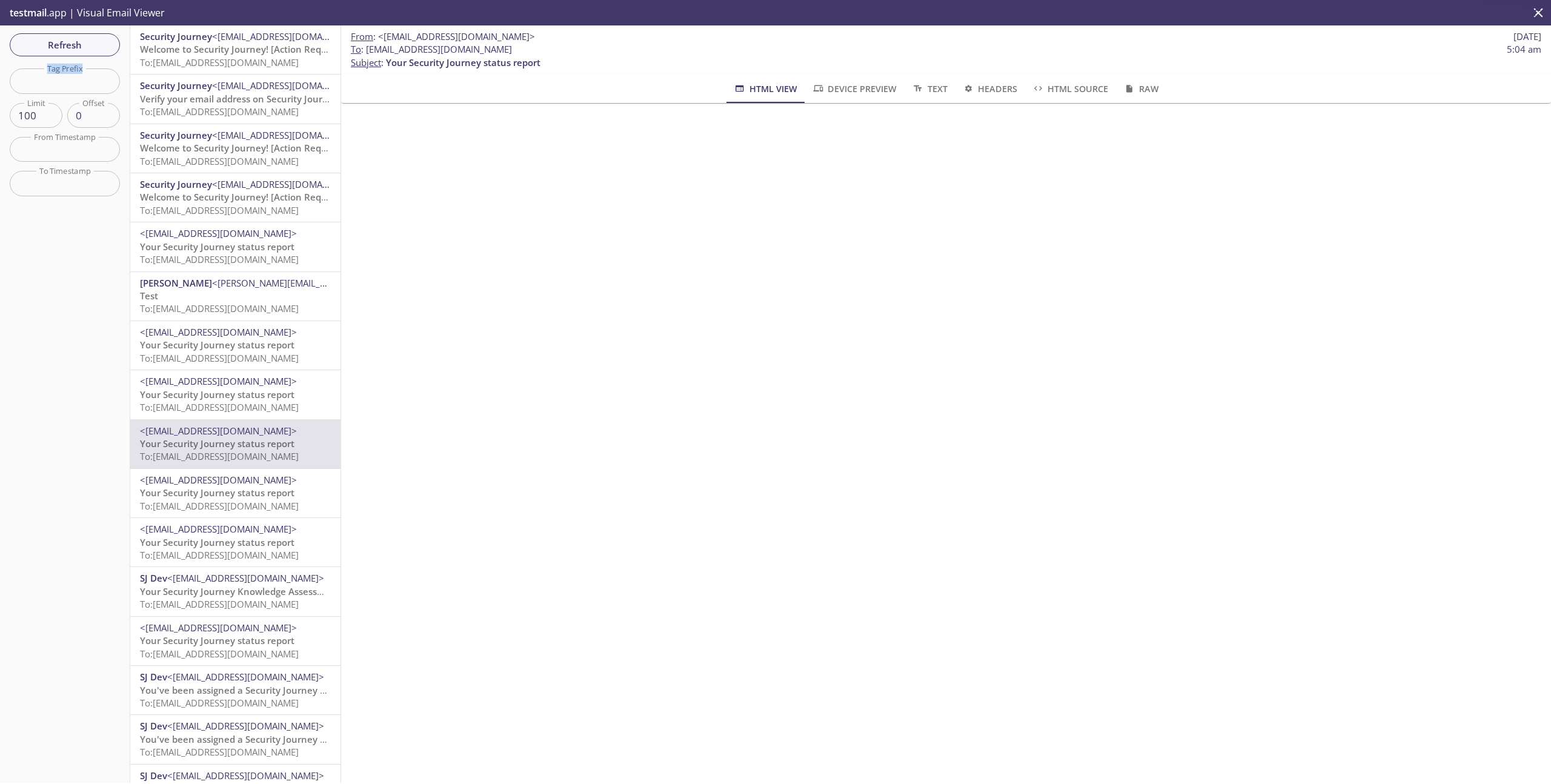
click at [230, 72] on div "Security Journey <[EMAIL_ADDRESS][DOMAIN_NAME]> Welcome to Security Journey! [A…" at bounding box center [235, 49] width 210 height 49
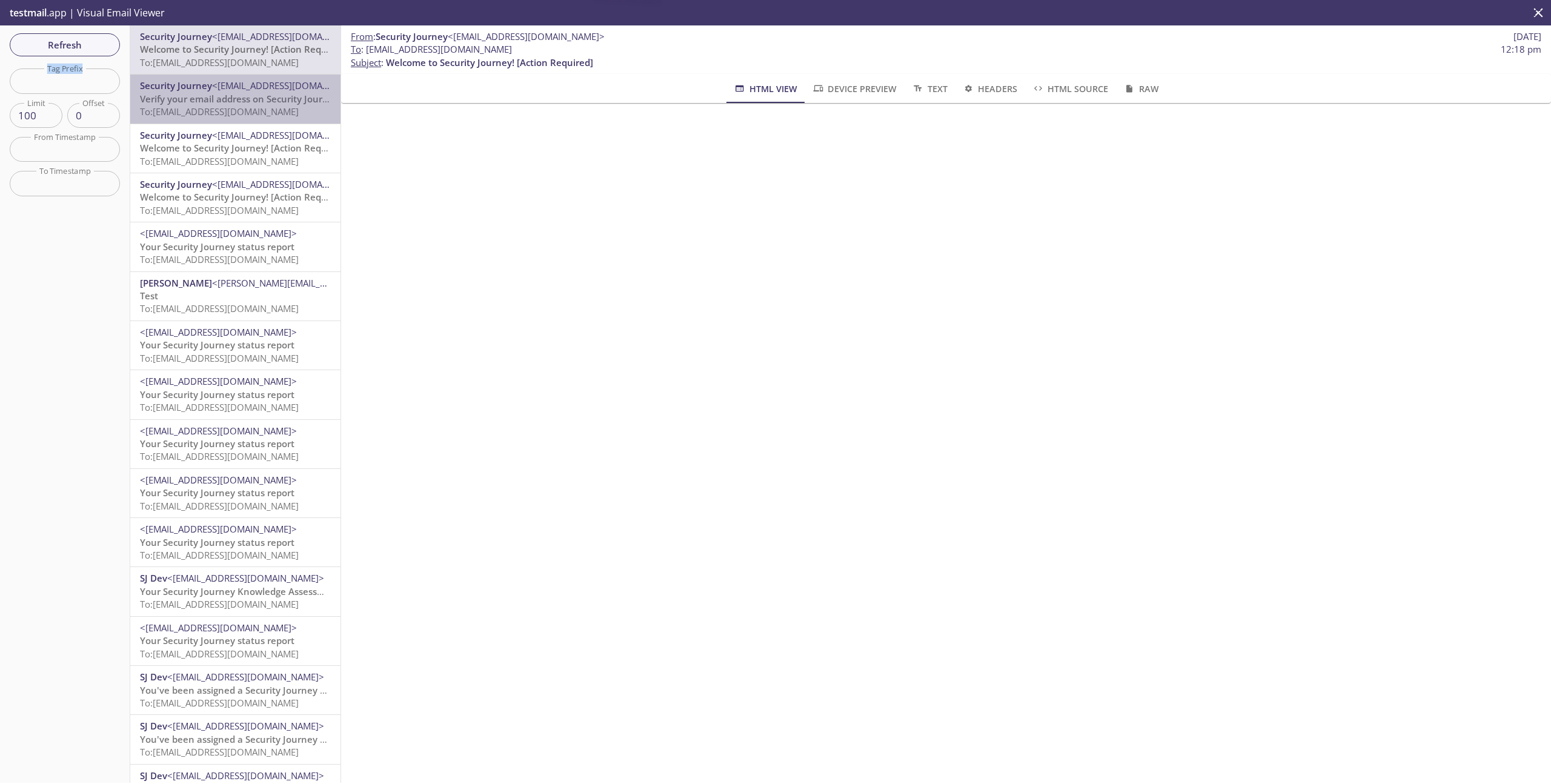
click at [229, 115] on span "To: [EMAIL_ADDRESS][DOMAIN_NAME]" at bounding box center [219, 111] width 159 height 12
